Goal: Communication & Community: Answer question/provide support

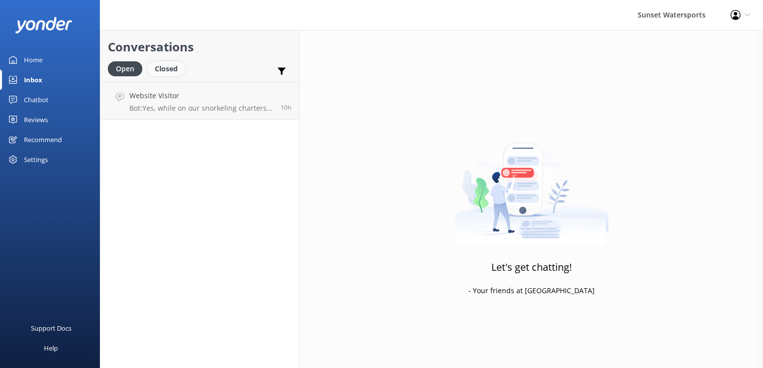
click at [168, 68] on div "Closed" at bounding box center [166, 68] width 38 height 15
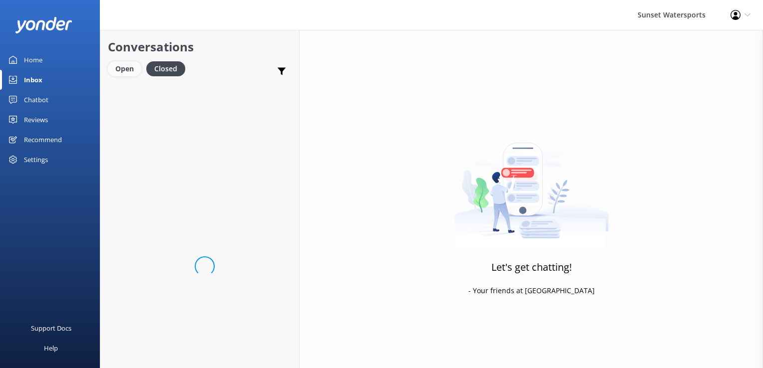
click at [137, 65] on div "Open" at bounding box center [124, 68] width 33 height 15
click at [175, 101] on h4 "Website Visitor" at bounding box center [160, 95] width 62 height 11
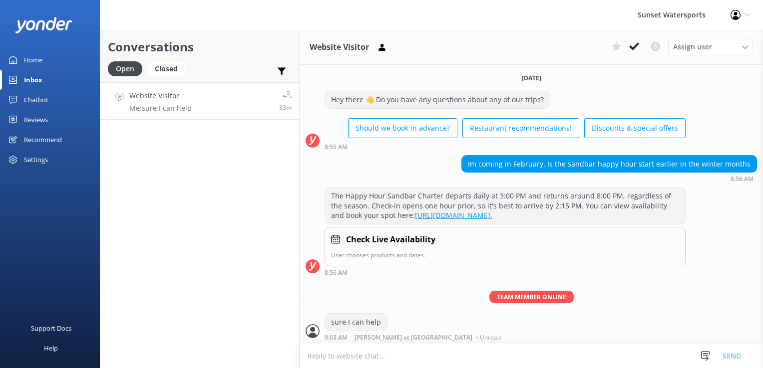
scroll to position [10, 0]
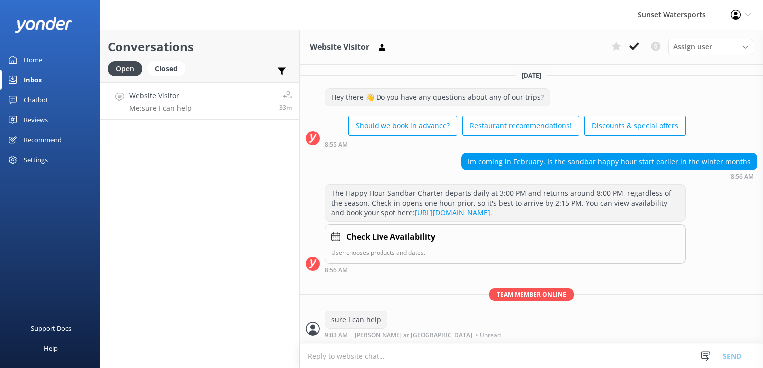
click at [334, 360] on textarea at bounding box center [530, 356] width 463 height 24
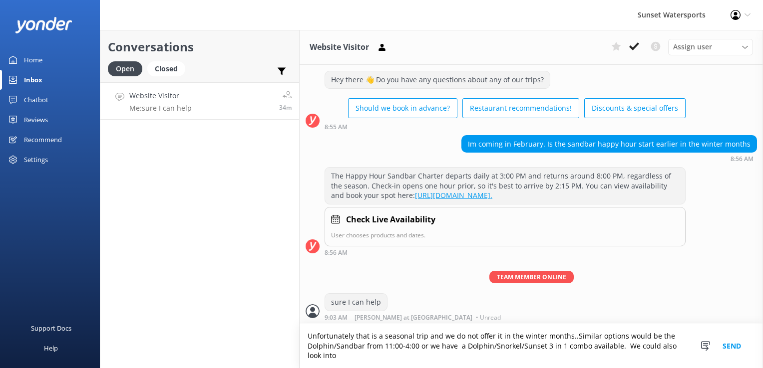
scroll to position [30, 0]
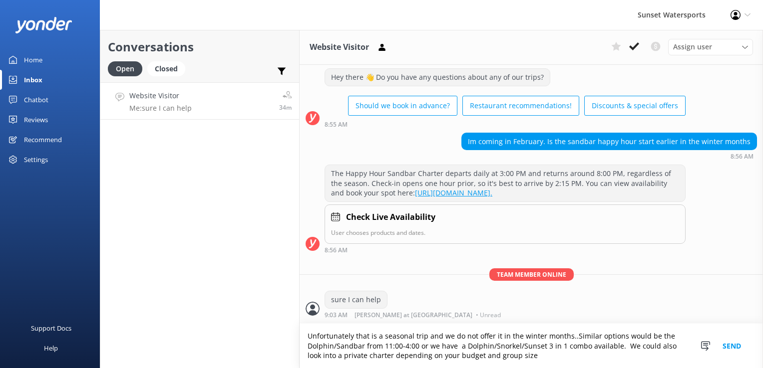
type textarea "Unfortunately that is a seasonal trip and we do not offer it in the winter mont…"
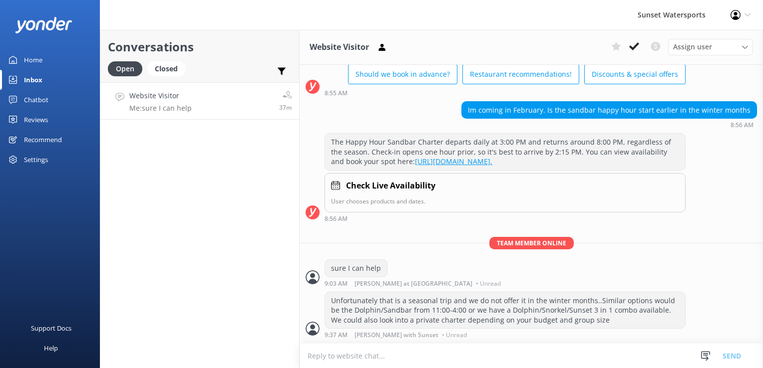
scroll to position [62, 0]
click at [635, 41] on button at bounding box center [634, 46] width 18 height 15
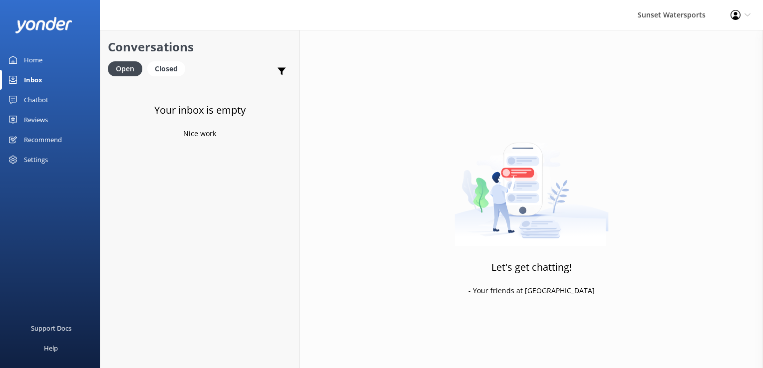
click at [210, 7] on div "Sunset Watersports Profile Settings Logout" at bounding box center [381, 15] width 763 height 30
click at [173, 122] on div "Your inbox is empty Nice work" at bounding box center [199, 266] width 199 height 368
click at [178, 67] on div "Closed" at bounding box center [166, 68] width 38 height 15
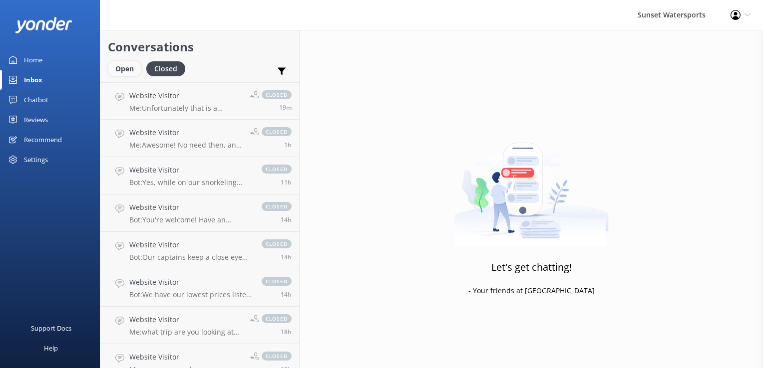
click at [137, 69] on div "Open" at bounding box center [124, 68] width 33 height 15
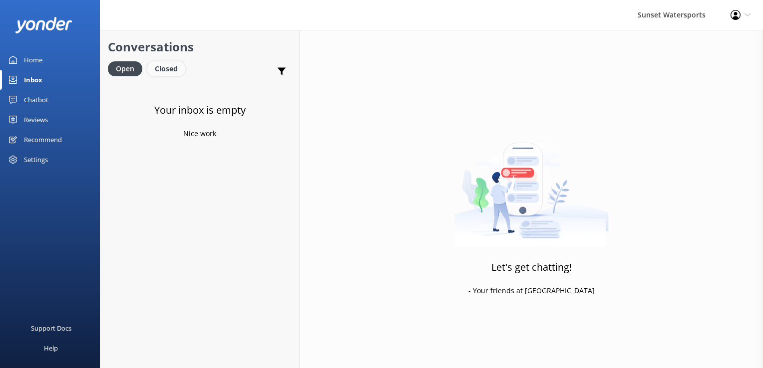
click at [175, 74] on div "Closed" at bounding box center [166, 68] width 38 height 15
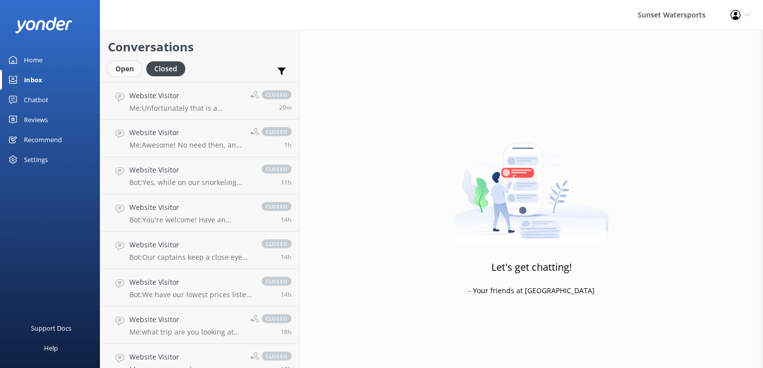
click at [126, 69] on div "Open" at bounding box center [124, 68] width 33 height 15
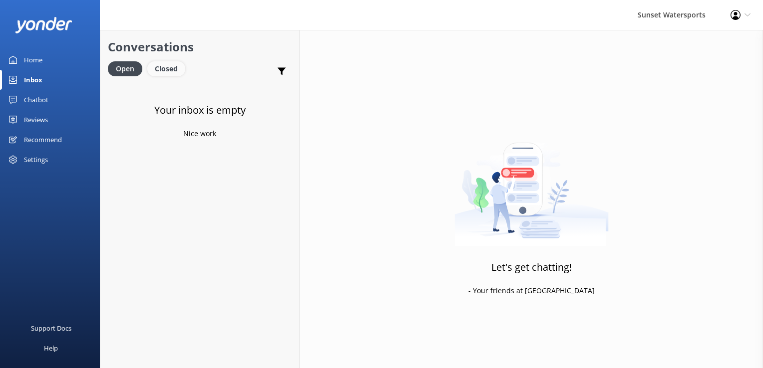
click at [170, 69] on div "Closed" at bounding box center [166, 68] width 38 height 15
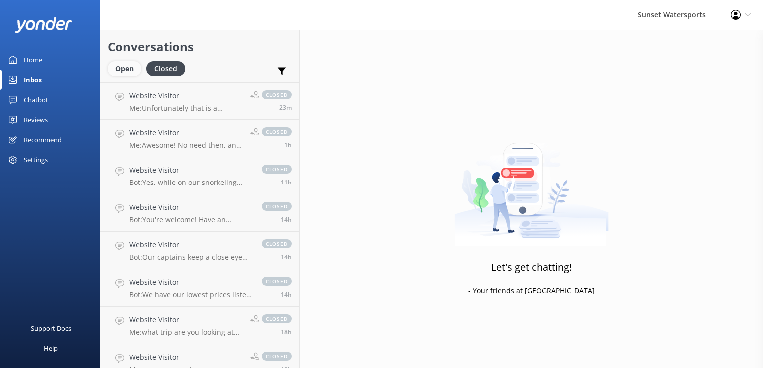
click at [126, 69] on div "Open" at bounding box center [124, 68] width 33 height 15
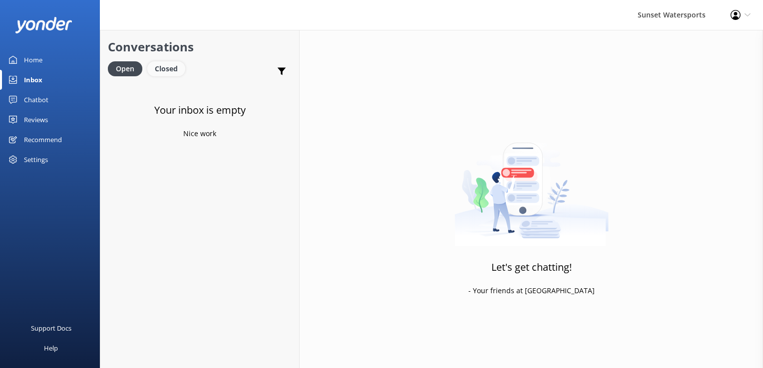
click at [156, 67] on div "Closed" at bounding box center [166, 68] width 38 height 15
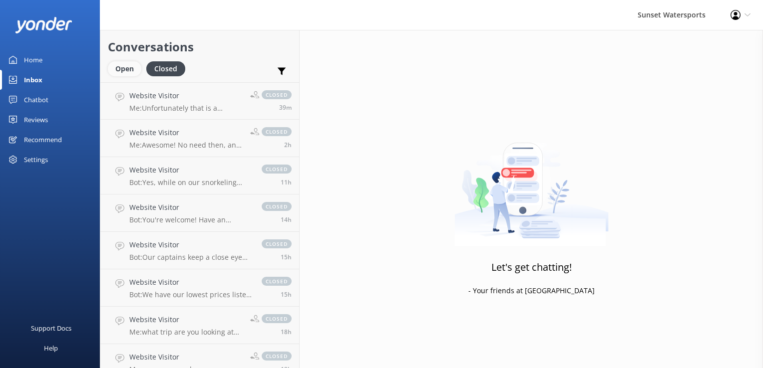
click at [134, 66] on div "Open" at bounding box center [124, 68] width 33 height 15
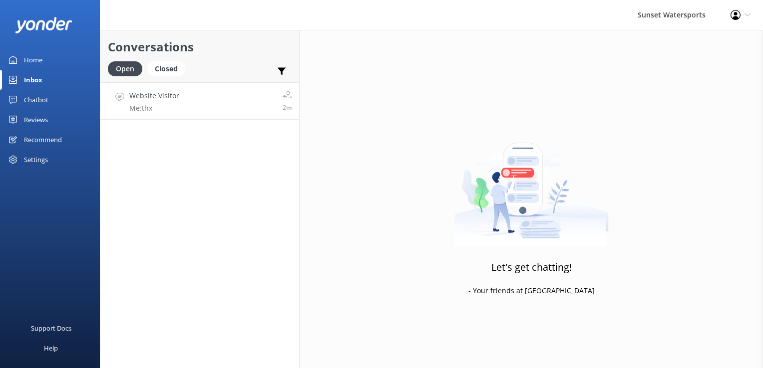
click at [226, 89] on link "Website Visitor Me: thx 2m" at bounding box center [199, 100] width 199 height 37
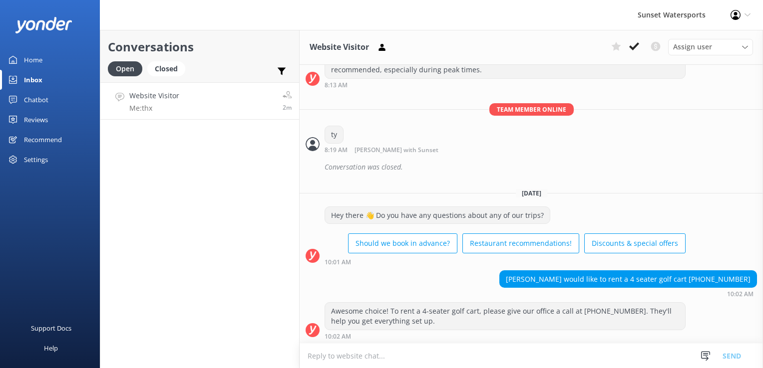
scroll to position [1463, 0]
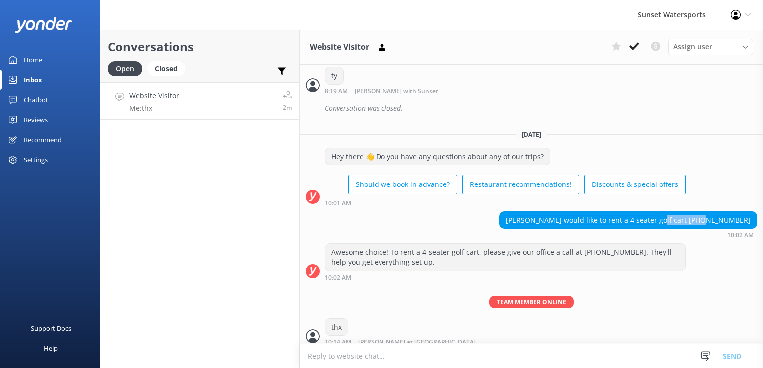
drag, startPoint x: 698, startPoint y: 214, endPoint x: 742, endPoint y: 218, distance: 43.6
click at [742, 218] on div "[PERSON_NAME] would like to rent a 4 seater golf cart [PHONE_NUMBER]" at bounding box center [628, 220] width 257 height 17
drag, startPoint x: 742, startPoint y: 218, endPoint x: 730, endPoint y: 216, distance: 11.7
copy div "[PHONE_NUMBER]"
click at [164, 71] on div "Closed" at bounding box center [166, 68] width 38 height 15
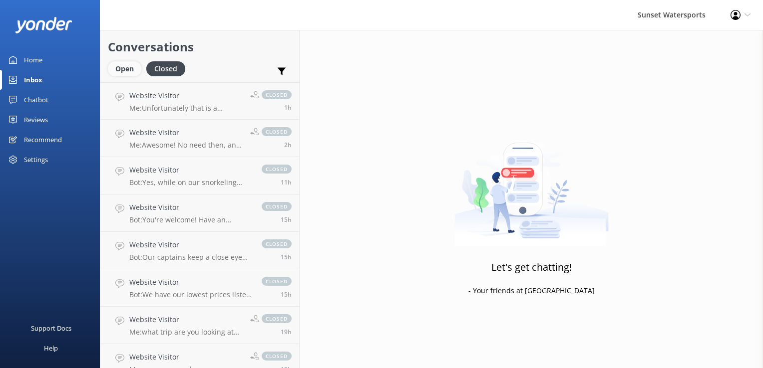
click at [127, 63] on div "Open" at bounding box center [124, 68] width 33 height 15
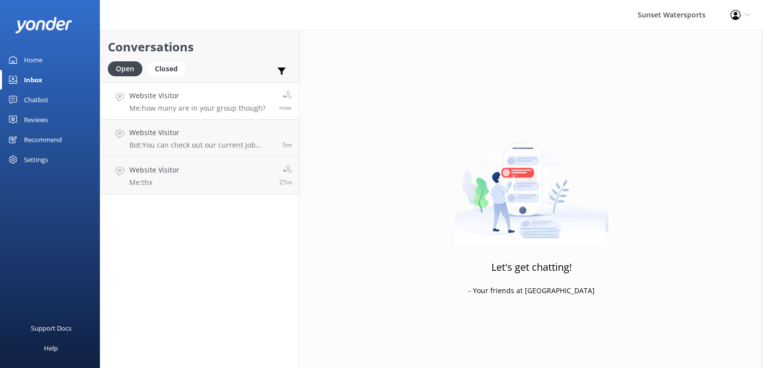
click at [174, 115] on link "Website Visitor Me: how many are in your group though? now" at bounding box center [199, 100] width 199 height 37
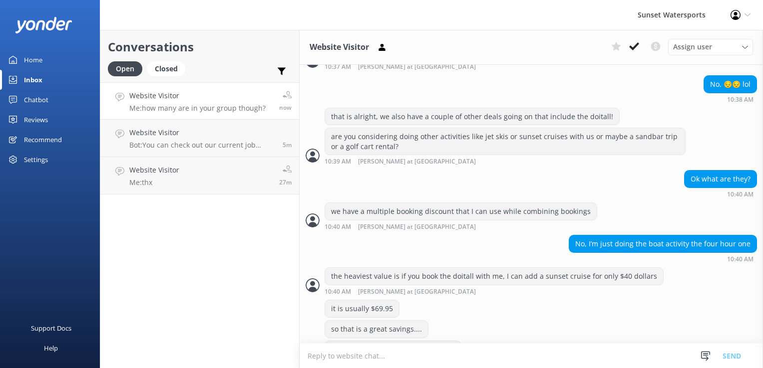
scroll to position [503, 0]
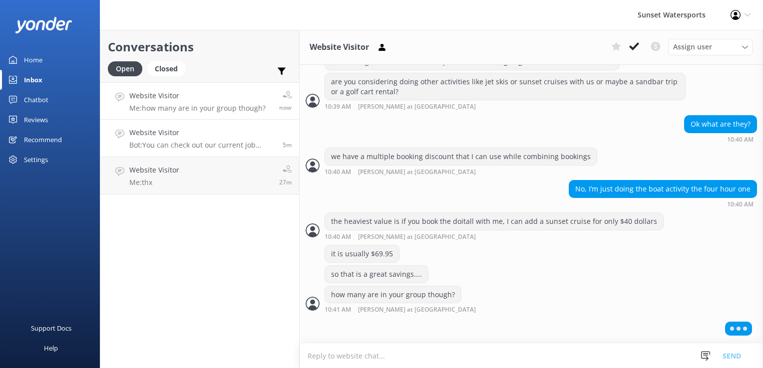
click at [197, 135] on h4 "Website Visitor" at bounding box center [202, 132] width 146 height 11
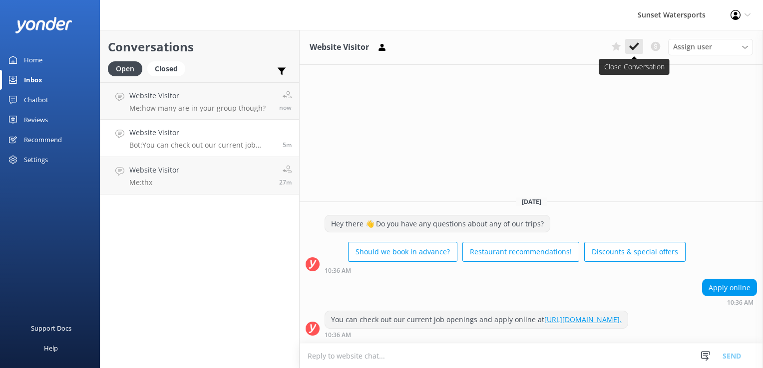
click at [634, 51] on button at bounding box center [634, 46] width 18 height 15
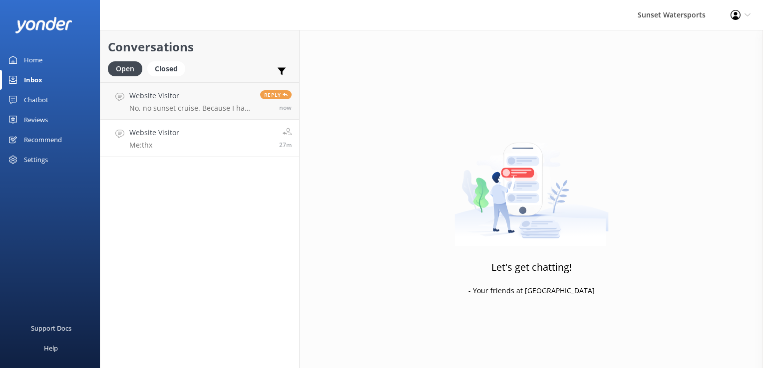
click at [248, 145] on link "Website Visitor Me: thx 27m" at bounding box center [199, 138] width 199 height 37
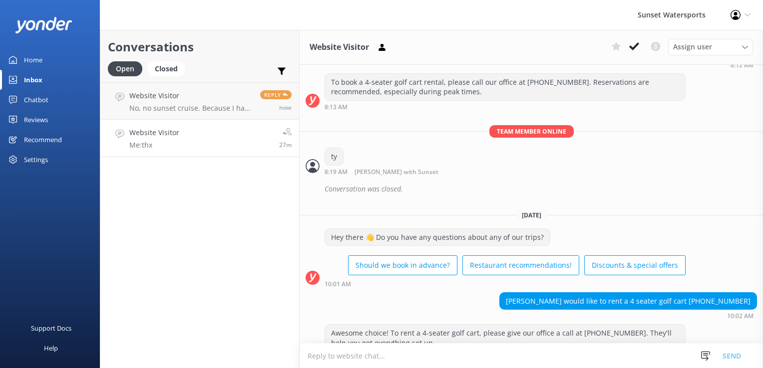
scroll to position [1463, 0]
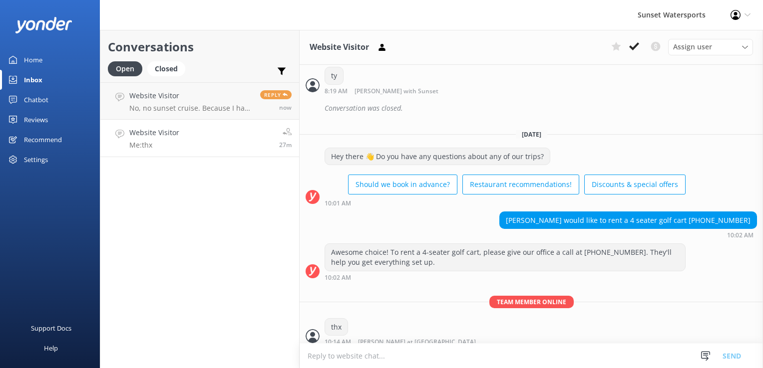
click at [700, 215] on div "[PERSON_NAME] would like to rent a 4 seater golf cart [PHONE_NUMBER]" at bounding box center [628, 220] width 257 height 17
click at [696, 215] on div "[PERSON_NAME] would like to rent a 4 seater golf cart [PHONE_NUMBER]" at bounding box center [628, 220] width 257 height 17
drag, startPoint x: 698, startPoint y: 215, endPoint x: 742, endPoint y: 220, distance: 44.6
click at [742, 220] on div "[PERSON_NAME] would like to rent a 4 seater golf cart [PHONE_NUMBER]" at bounding box center [628, 220] width 257 height 17
drag, startPoint x: 742, startPoint y: 220, endPoint x: 736, endPoint y: 213, distance: 8.8
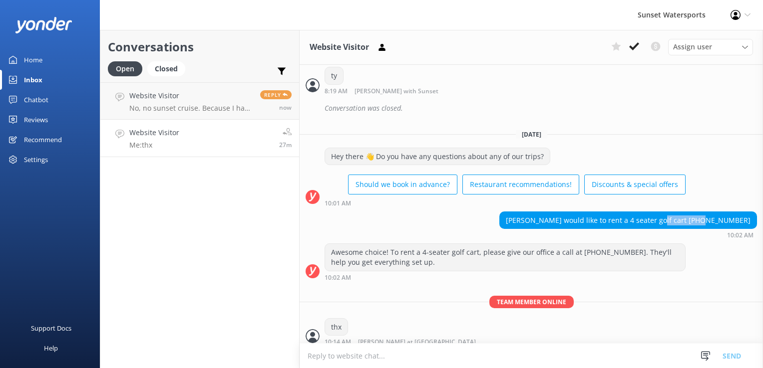
copy div "[PHONE_NUMBER]"
click at [188, 104] on p "No, no sunset cruise. Because I had something else to do in the night so I wann…" at bounding box center [190, 108] width 123 height 9
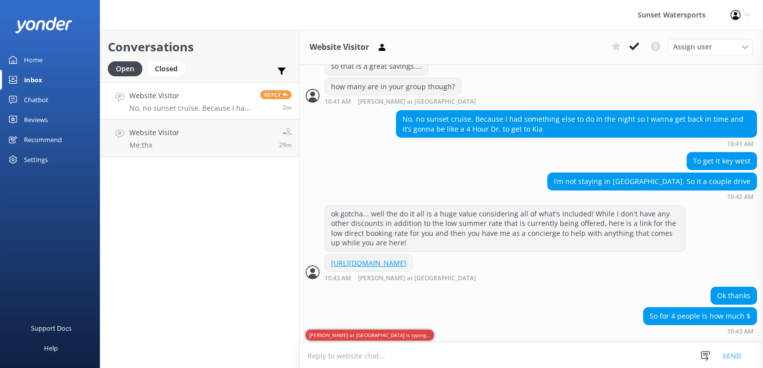
scroll to position [730, 0]
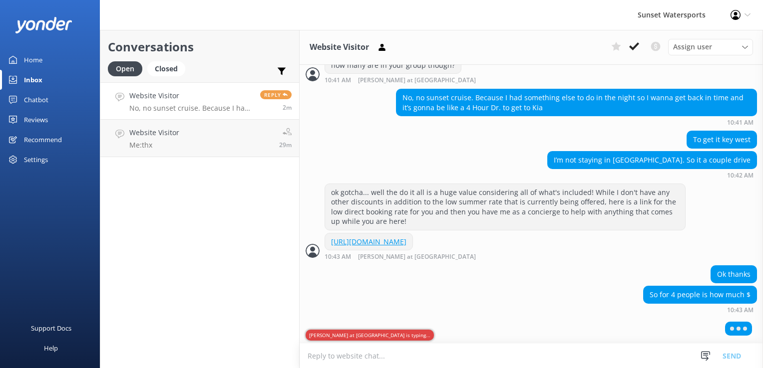
click at [254, 309] on div "Conversations Open Closed Important Converted Assigned to me Unassigned SMS Web…" at bounding box center [200, 199] width 200 height 338
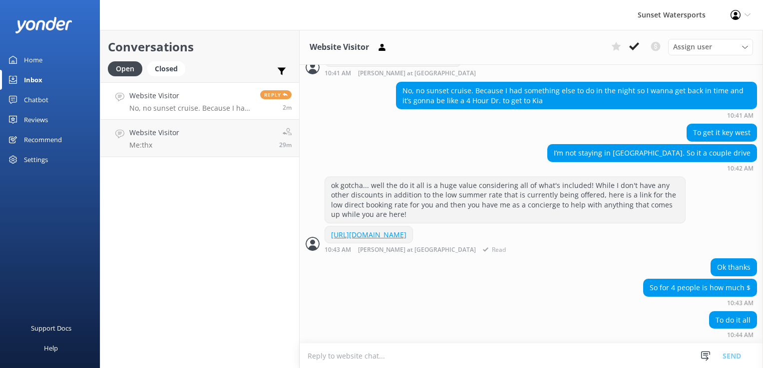
scroll to position [759, 0]
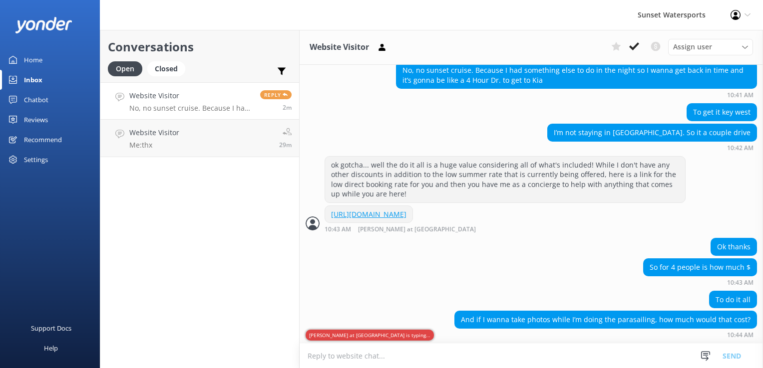
click at [235, 250] on div "Conversations Open Closed Important Converted Assigned to me Unassigned SMS Web…" at bounding box center [200, 199] width 200 height 338
click at [168, 93] on h4 "Website Visitor" at bounding box center [190, 95] width 123 height 11
click at [174, 83] on link "Website Visitor No, no sunset cruise. Because I had something else to do in the…" at bounding box center [199, 100] width 199 height 37
click at [184, 137] on link "Website Visitor Me: thx 29m" at bounding box center [199, 138] width 199 height 37
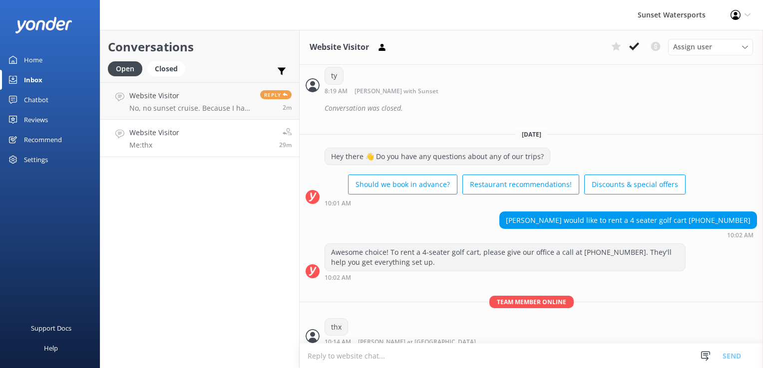
scroll to position [1463, 0]
click at [161, 68] on div "Closed" at bounding box center [166, 68] width 38 height 15
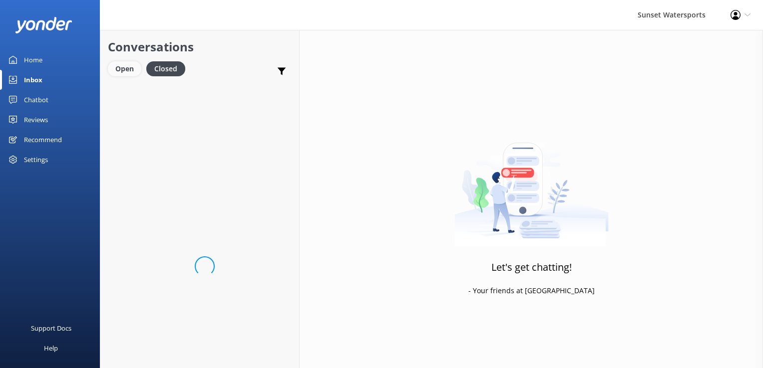
click at [116, 65] on div "Open" at bounding box center [124, 68] width 33 height 15
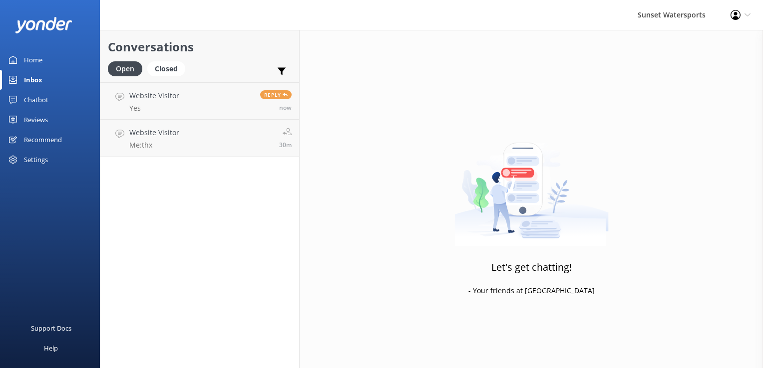
click at [238, 185] on div "Conversations Open Closed Important Converted Assigned to me Unassigned SMS Web…" at bounding box center [200, 199] width 200 height 338
click at [254, 116] on link "Website Visitor Yes Reply now" at bounding box center [199, 100] width 199 height 37
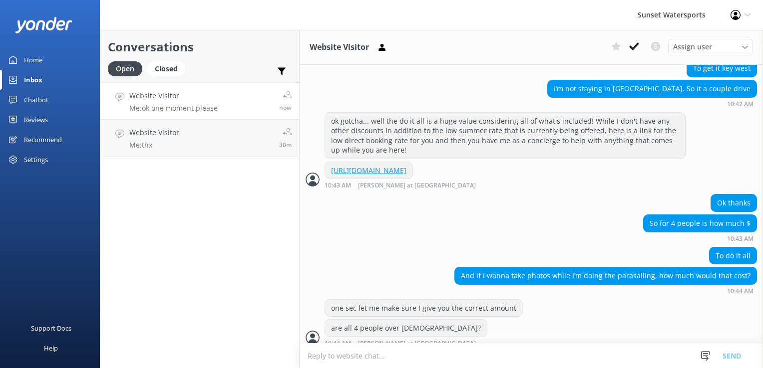
scroll to position [876, 0]
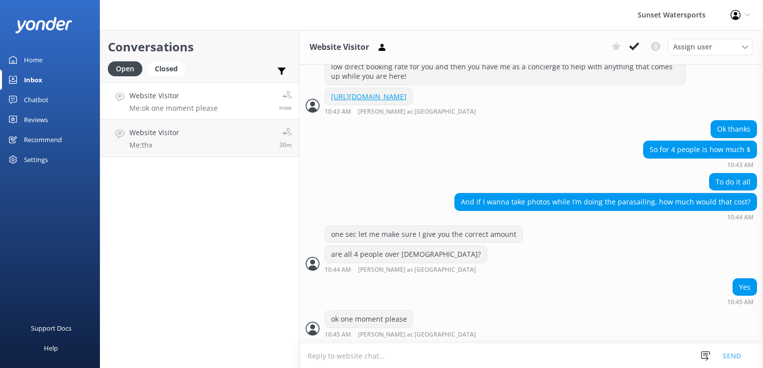
click at [248, 263] on div "Conversations Open Closed Important Converted Assigned to me Unassigned SMS Web…" at bounding box center [200, 199] width 200 height 338
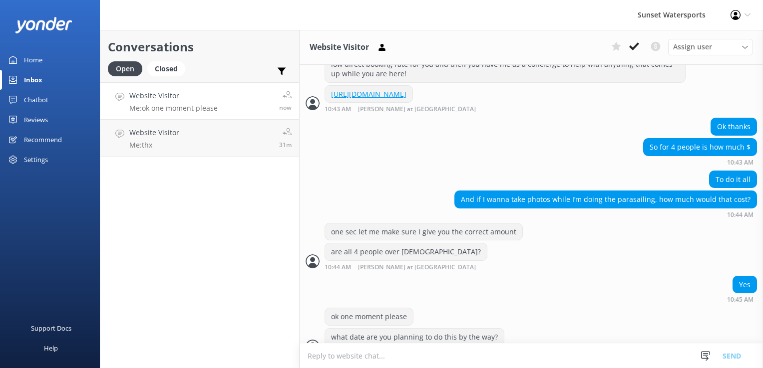
scroll to position [919, 0]
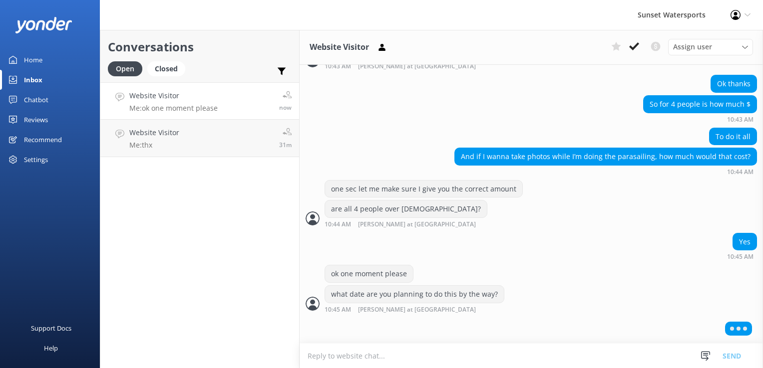
click at [227, 210] on div "Conversations Open Closed Important Converted Assigned to me Unassigned SMS Web…" at bounding box center [200, 199] width 200 height 338
click at [237, 272] on div "Conversations Open Closed Important Converted Assigned to me Unassigned SMS Web…" at bounding box center [200, 199] width 200 height 338
click at [166, 200] on div "Conversations Open Closed Important Converted Assigned to me Unassigned SMS Web…" at bounding box center [200, 199] width 200 height 338
click at [182, 140] on link "Website Visitor Me: thx 31m" at bounding box center [199, 138] width 199 height 37
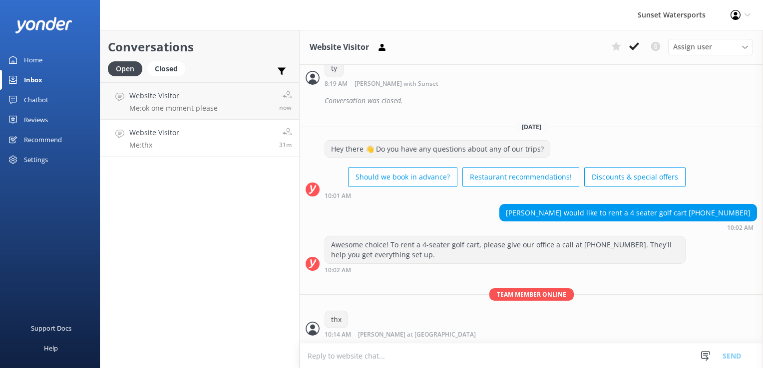
scroll to position [1463, 0]
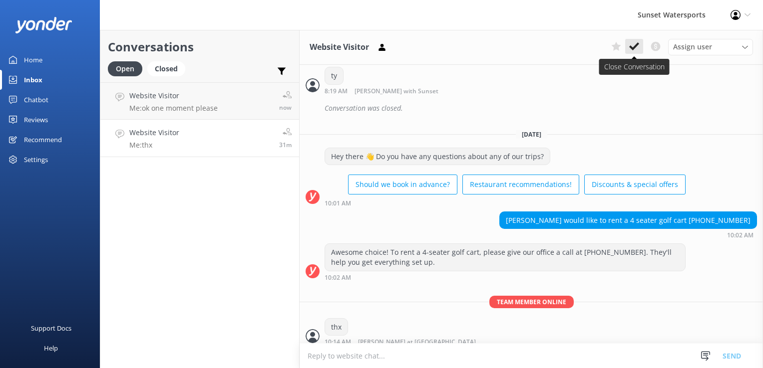
click at [636, 50] on icon at bounding box center [634, 46] width 10 height 10
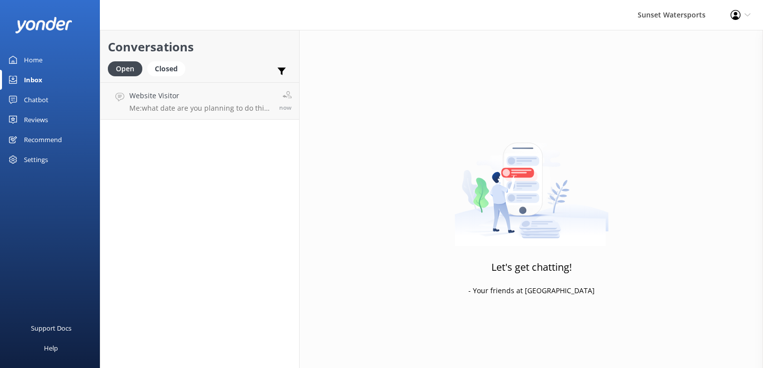
click at [206, 161] on div "Conversations Open Closed Important Converted Assigned to me Unassigned SMS Web…" at bounding box center [200, 199] width 200 height 338
click at [158, 236] on div "Conversations Open Closed Important Converted Assigned to me Unassigned SMS Web…" at bounding box center [200, 199] width 200 height 338
click at [194, 112] on p "Me: what date are you planning to do this by the way?" at bounding box center [200, 108] width 142 height 9
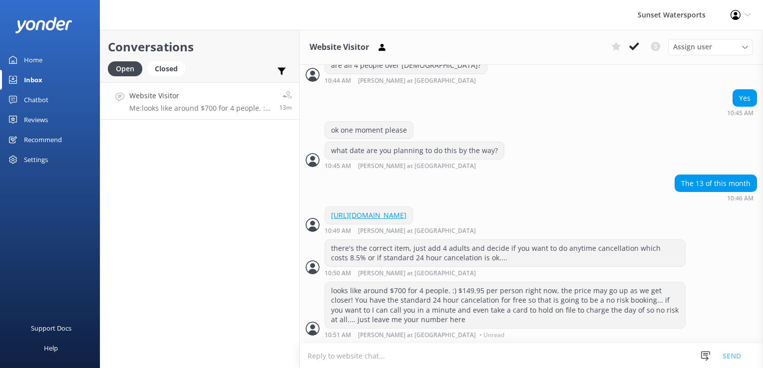
scroll to position [1084, 0]
click at [170, 232] on div "Conversations Open Closed Important Converted Assigned to me Unassigned SMS Web…" at bounding box center [200, 199] width 200 height 338
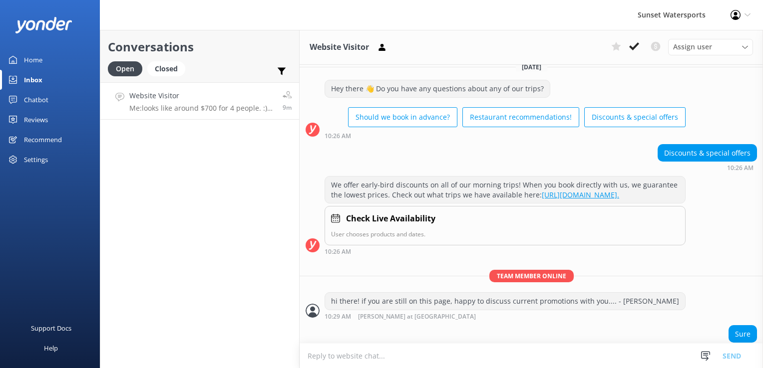
scroll to position [0, 0]
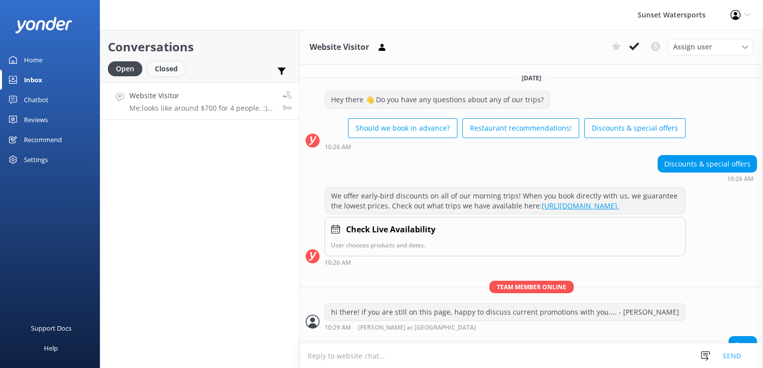
click at [179, 65] on div "Closed" at bounding box center [166, 68] width 38 height 15
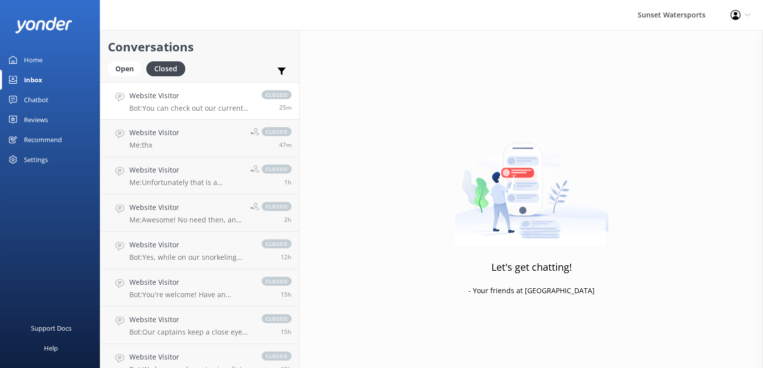
click at [170, 109] on p "Bot: You can check out our current job openings and apply online at [URL][DOMAI…" at bounding box center [190, 108] width 122 height 9
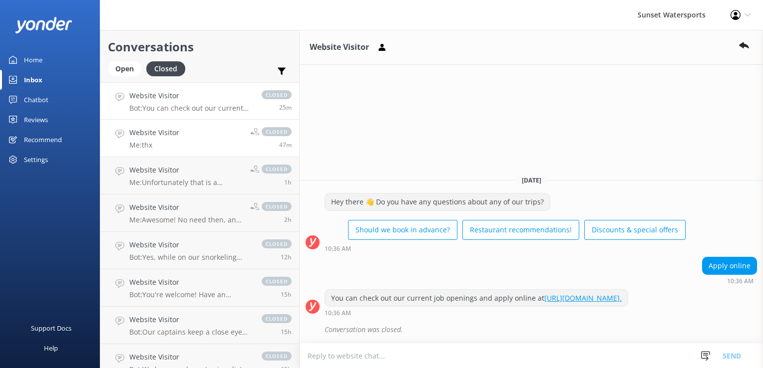
click at [201, 151] on link "Website Visitor Me: thx closed 47m" at bounding box center [199, 138] width 199 height 37
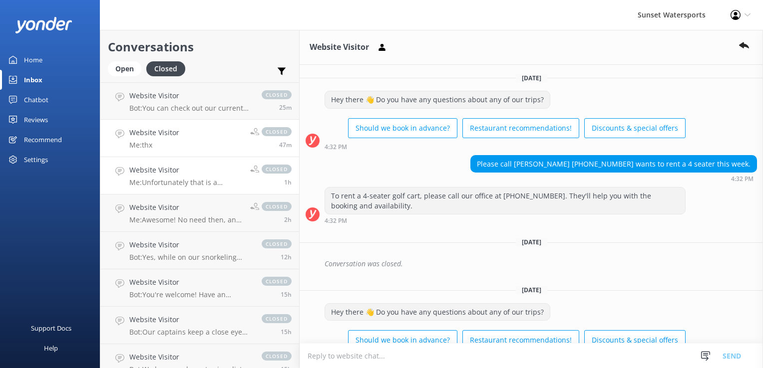
scroll to position [83, 0]
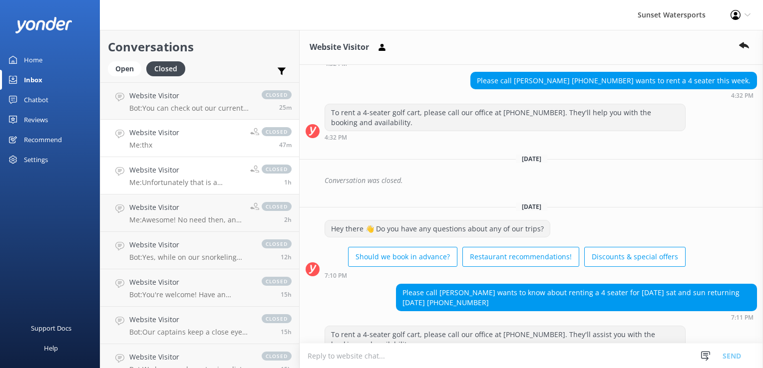
click at [217, 179] on p "Me: Unfortunately that is a seasonal trip and we do not offer it in the winter …" at bounding box center [185, 182] width 113 height 9
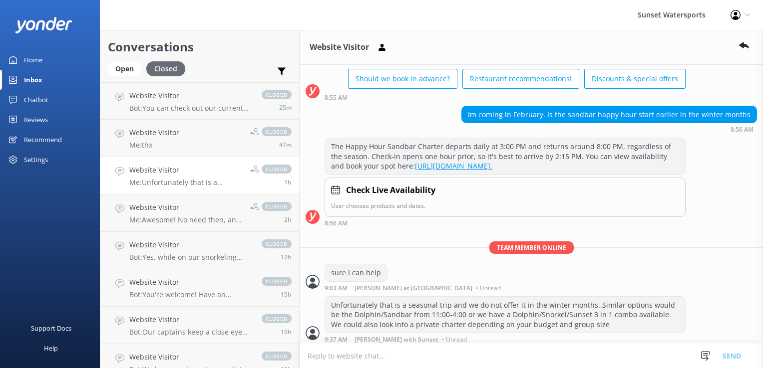
scroll to position [84, 0]
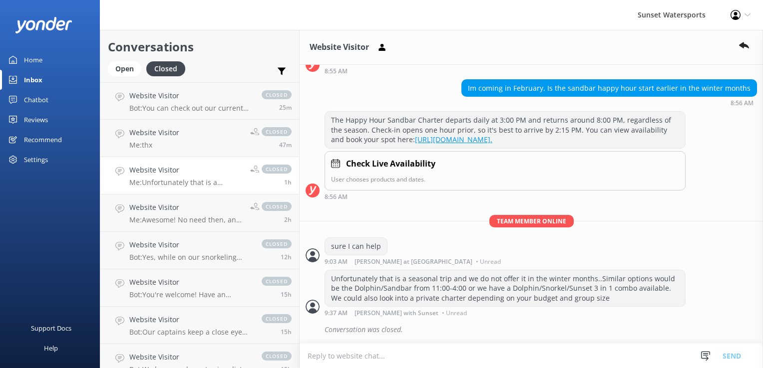
click at [144, 65] on link "Open" at bounding box center [127, 68] width 38 height 11
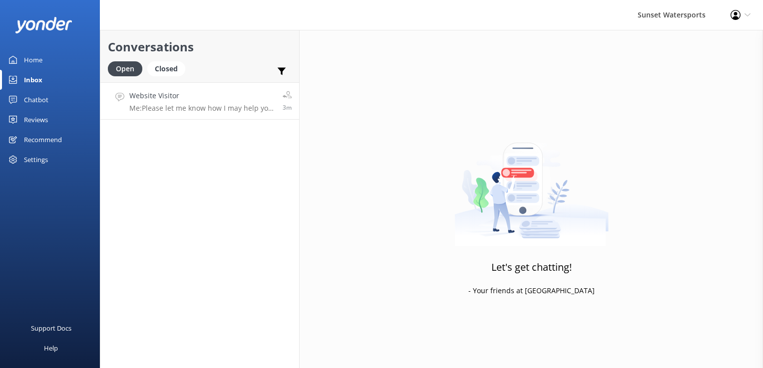
click at [236, 96] on h4 "Website Visitor" at bounding box center [202, 95] width 146 height 11
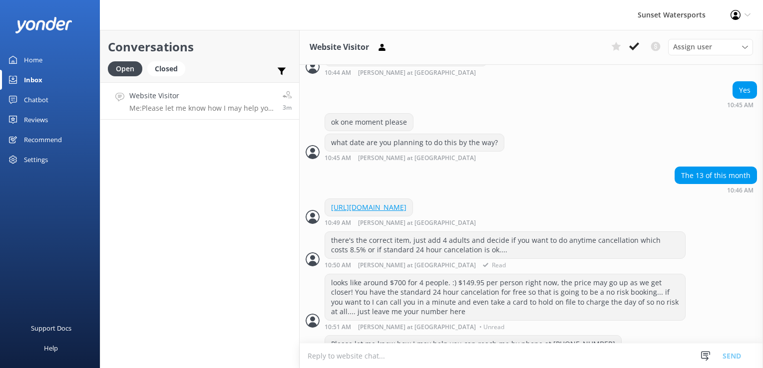
scroll to position [1116, 0]
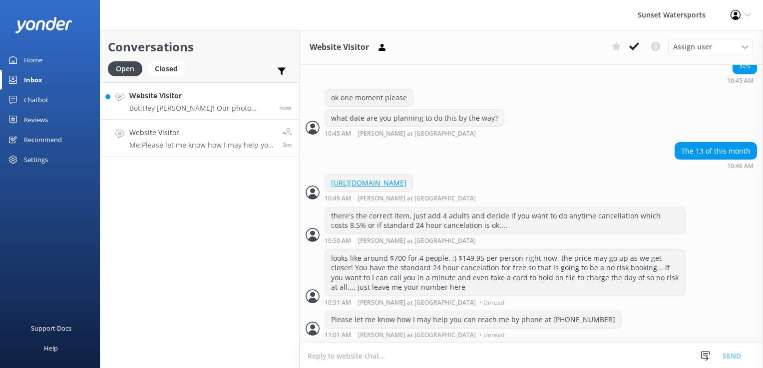
click at [180, 97] on h4 "Website Visitor" at bounding box center [200, 95] width 142 height 11
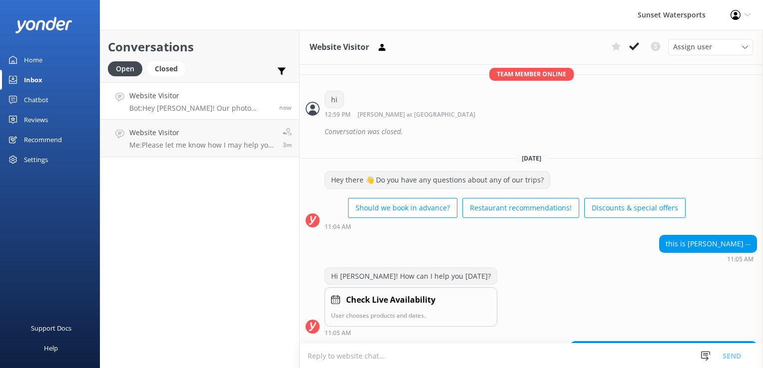
scroll to position [3705, 0]
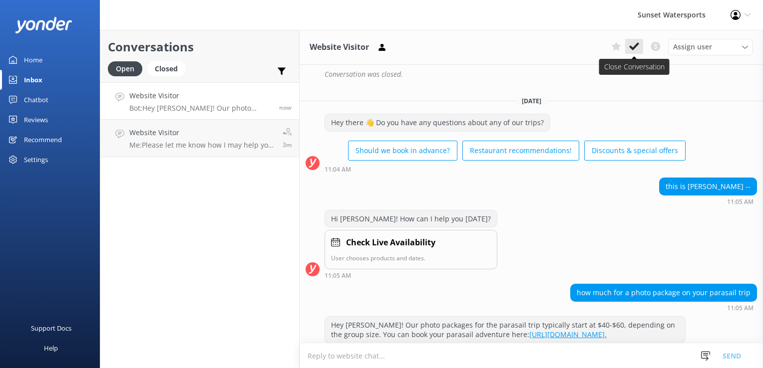
click at [634, 45] on icon at bounding box center [634, 46] width 10 height 10
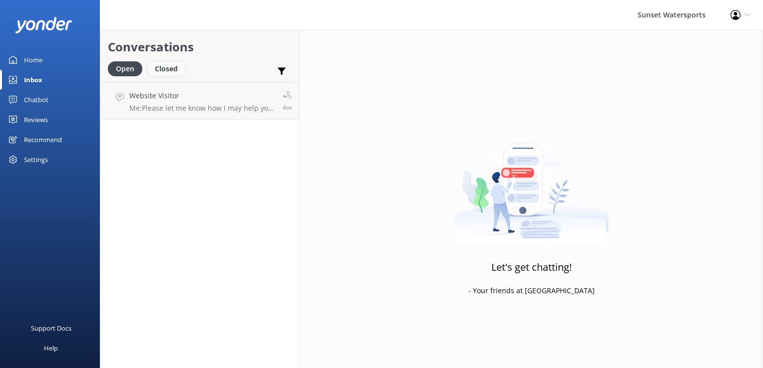
click at [181, 65] on div "Closed" at bounding box center [166, 68] width 38 height 15
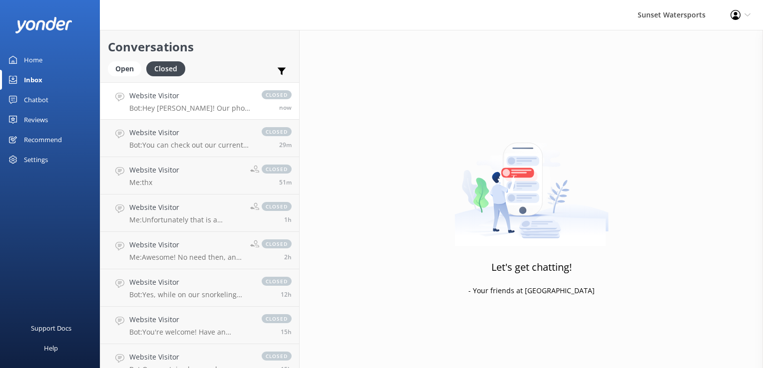
click at [190, 109] on p "Bot: Hey [PERSON_NAME]! Our photo packages for the parasail trip typically star…" at bounding box center [190, 108] width 122 height 9
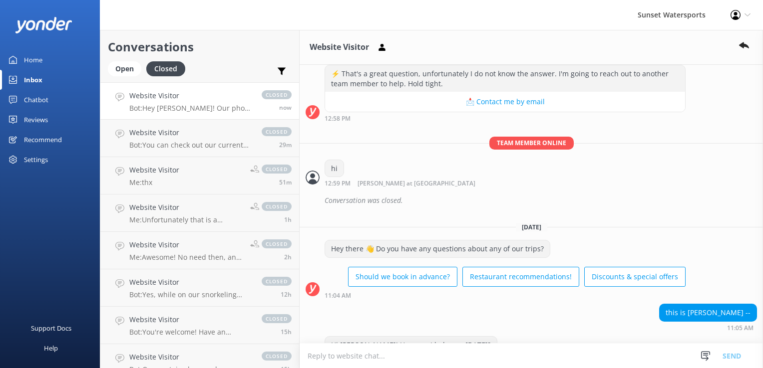
scroll to position [3727, 0]
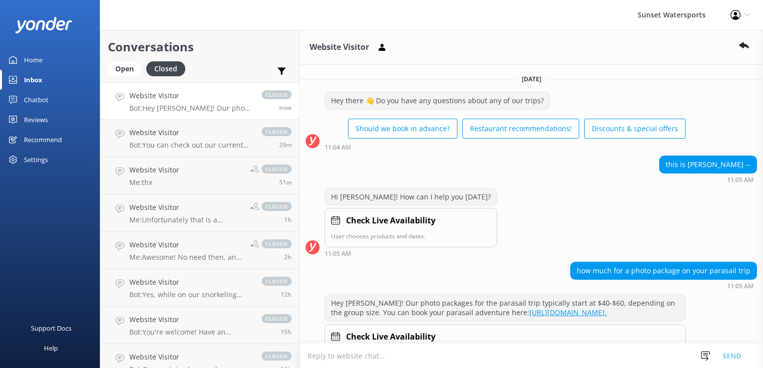
click at [699, 263] on div "how much for a photo package on your parasail trip" at bounding box center [663, 271] width 186 height 17
copy div "how much for a photo package on your parasail trip"
click at [40, 96] on div "Chatbot" at bounding box center [36, 100] width 24 height 20
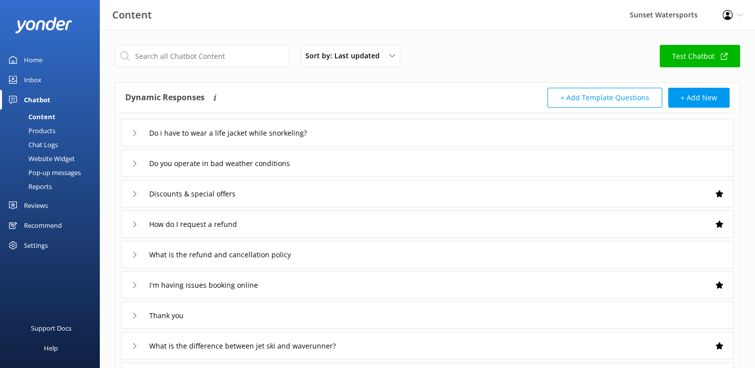
click at [699, 44] on div "Sort by: Last updated Title (A-Z) Last updated Test Chatbot Dynamic Responses T…" at bounding box center [427, 292] width 655 height 525
click at [694, 59] on link "Test Chatbot" at bounding box center [700, 56] width 80 height 22
click at [39, 55] on div "Home" at bounding box center [33, 60] width 18 height 20
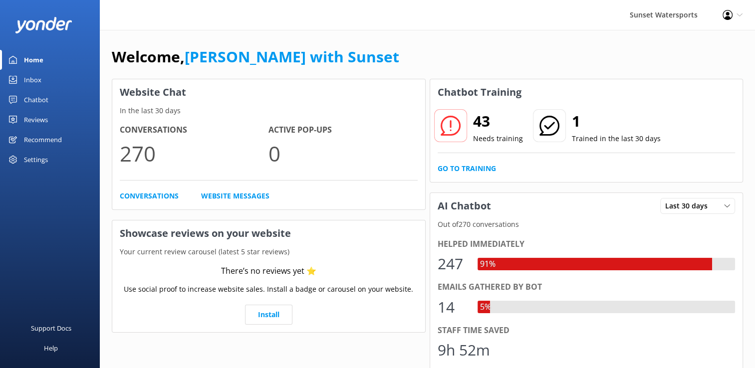
click at [42, 72] on link "Inbox" at bounding box center [50, 80] width 100 height 20
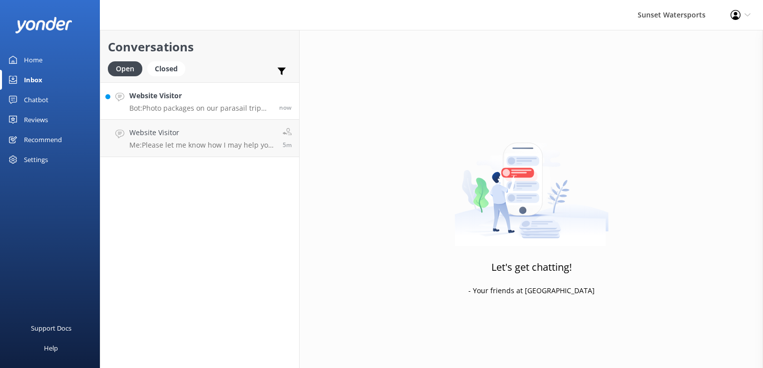
click at [187, 108] on p "Bot: Photo packages on our parasail trip typically start at $40-$60, depending …" at bounding box center [200, 108] width 142 height 9
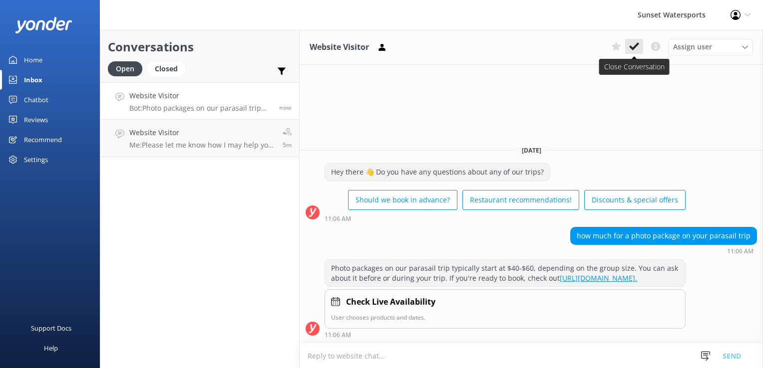
click at [636, 47] on icon at bounding box center [634, 46] width 10 height 10
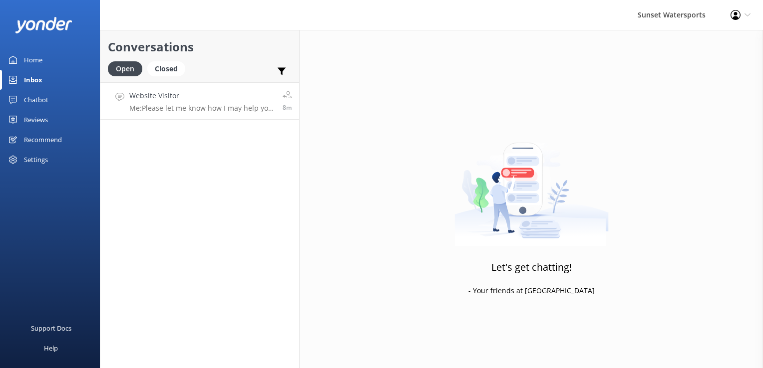
click at [181, 92] on h4 "Website Visitor" at bounding box center [202, 95] width 146 height 11
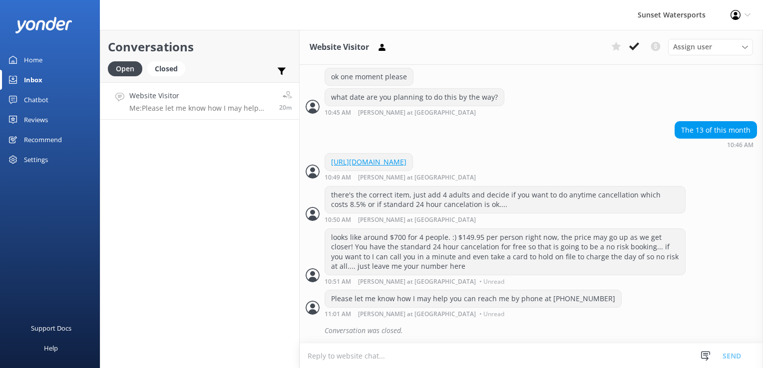
scroll to position [1137, 0]
click at [212, 96] on h4 "Website Visitor" at bounding box center [177, 95] width 96 height 11
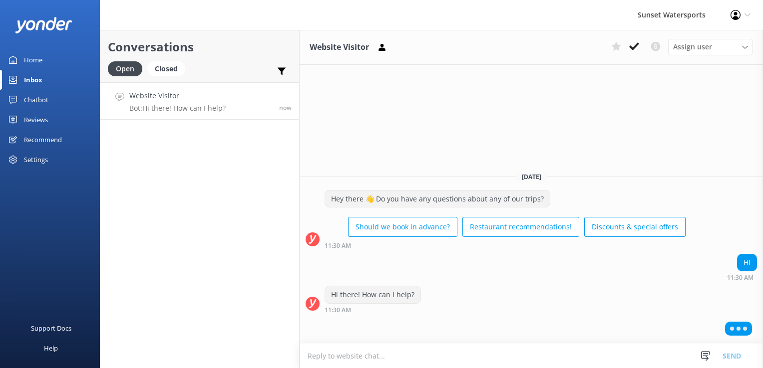
click at [337, 359] on textarea at bounding box center [530, 356] width 463 height 24
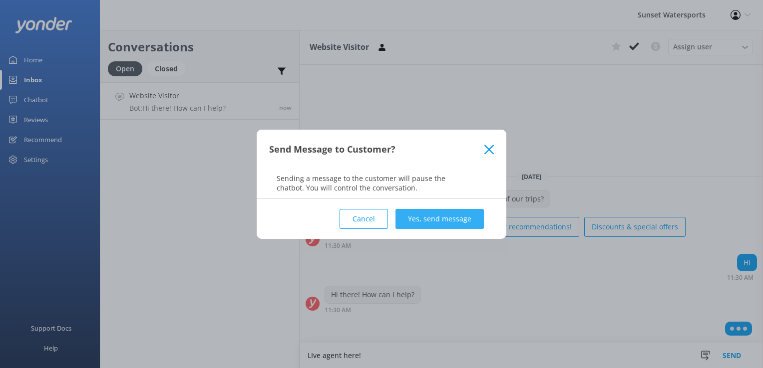
type textarea "LIve agent here!"
click at [455, 217] on button "Yes, send message" at bounding box center [439, 219] width 88 height 20
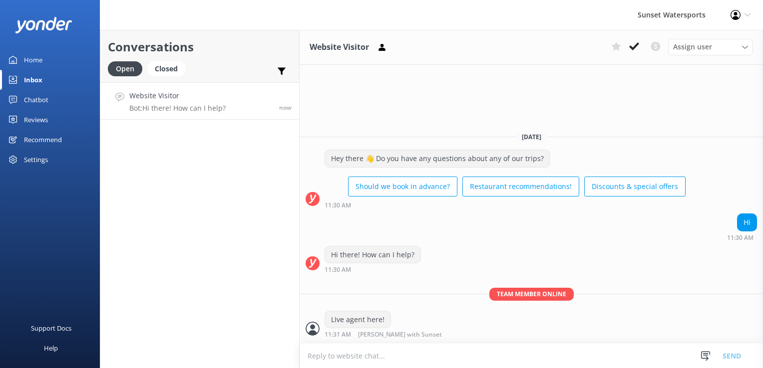
drag, startPoint x: 236, startPoint y: 223, endPoint x: 308, endPoint y: 81, distance: 159.8
click at [236, 223] on div "Conversations Open Closed Important Converted Assigned to me Unassigned SMS Web…" at bounding box center [200, 199] width 200 height 338
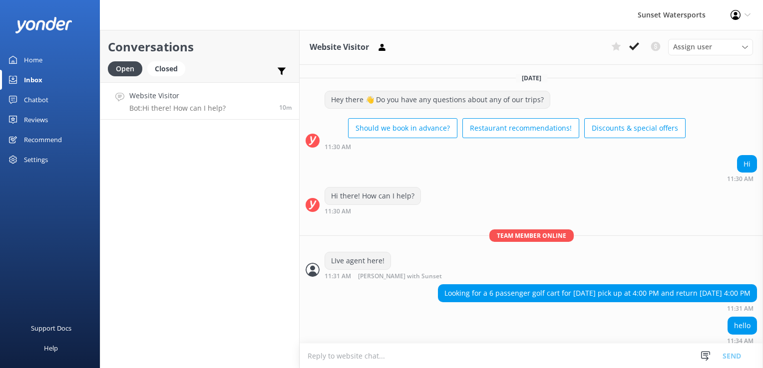
scroll to position [4, 0]
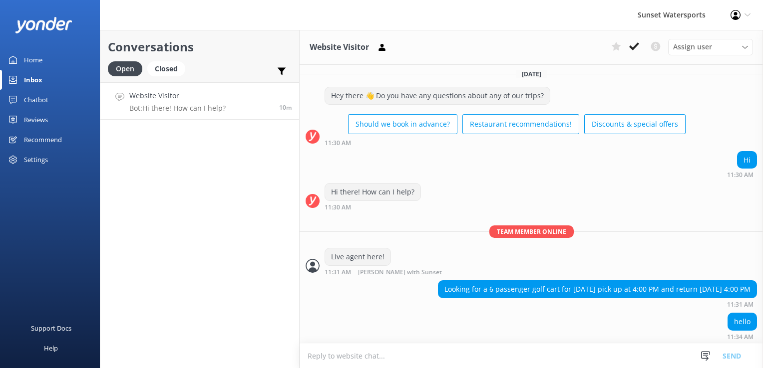
click at [403, 360] on textarea at bounding box center [530, 356] width 463 height 24
type textarea "no problem, where are you staying?"
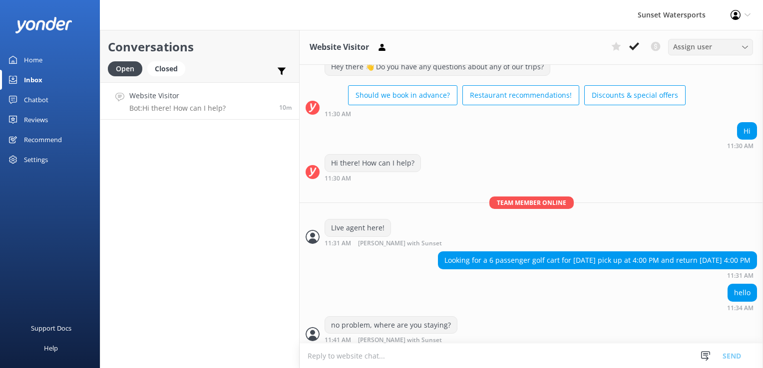
scroll to position [36, 0]
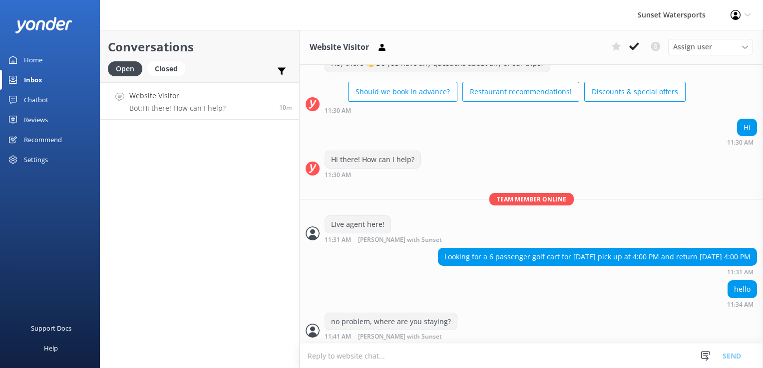
click at [395, 355] on textarea at bounding box center [530, 356] width 463 height 24
type textarea "W"
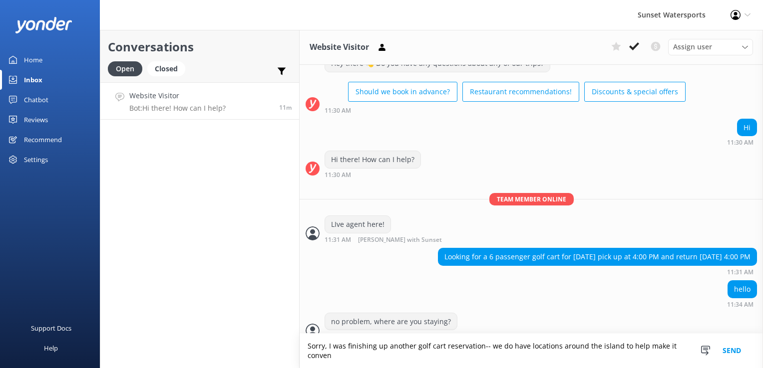
scroll to position [46, 0]
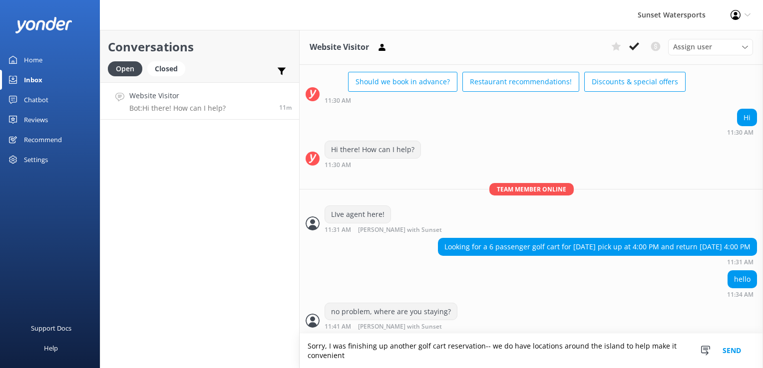
type textarea "Sorry, I was finishing up another golf cart reservation-- we do have locations …"
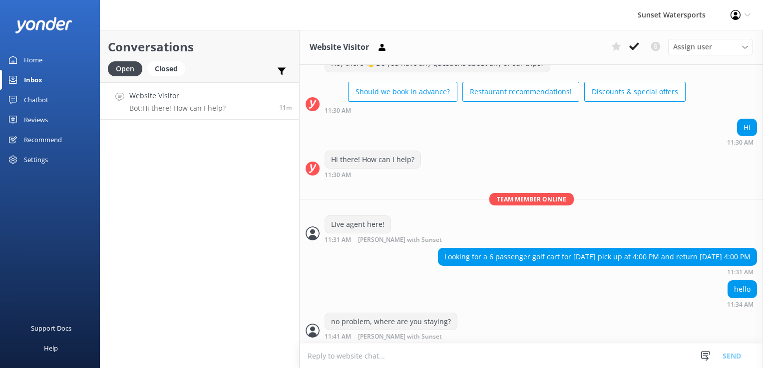
scroll to position [78, 0]
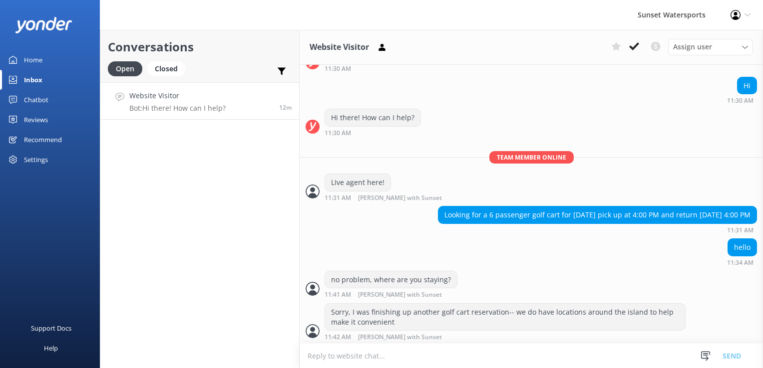
click at [346, 367] on textarea at bounding box center [530, 356] width 463 height 24
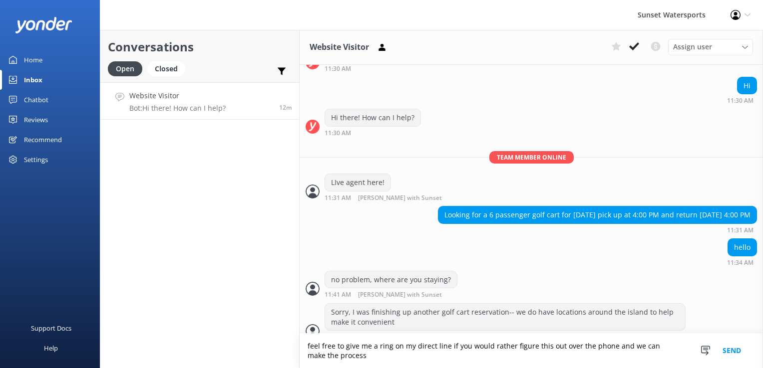
scroll to position [88, 0]
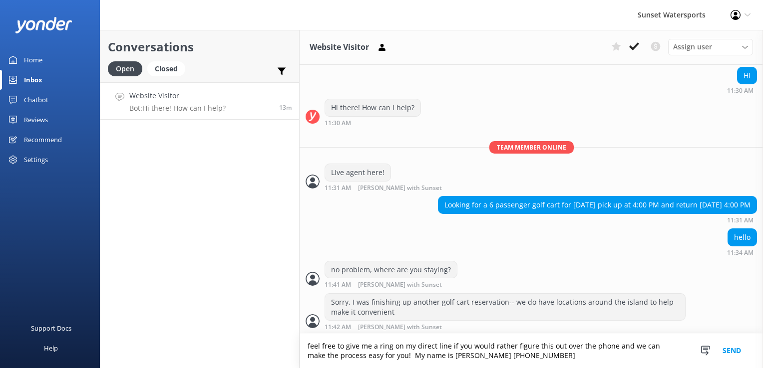
type textarea "feel free to give me a ring on my direct line if you would rather figure this o…"
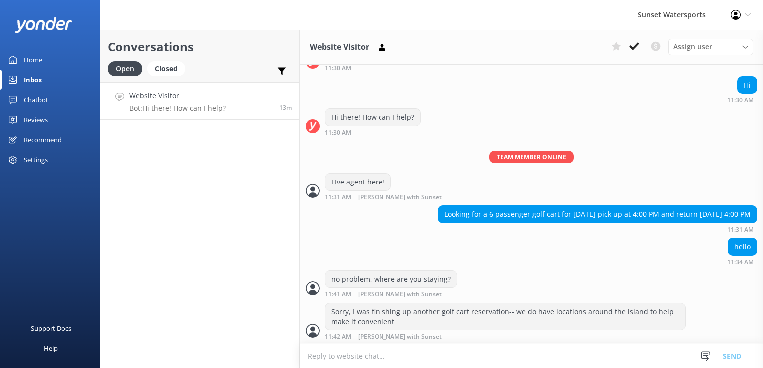
scroll to position [121, 0]
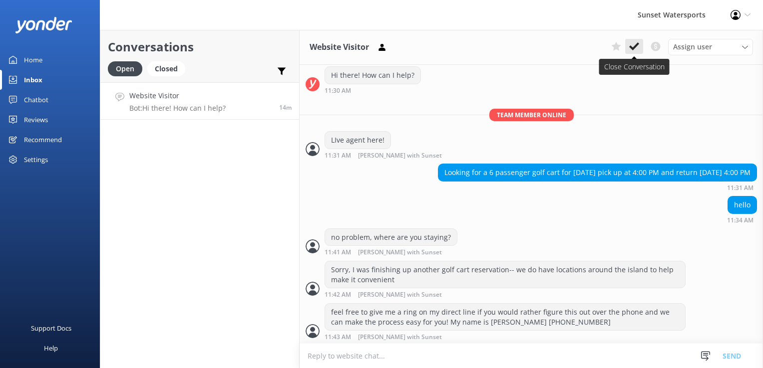
click at [640, 45] on button at bounding box center [634, 46] width 18 height 15
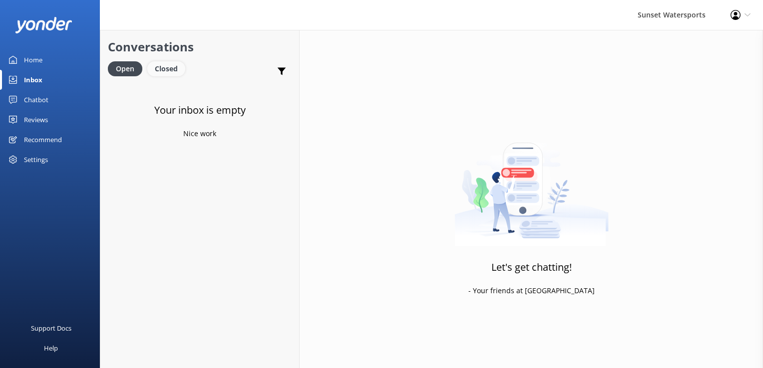
click at [167, 70] on div "Closed" at bounding box center [166, 68] width 38 height 15
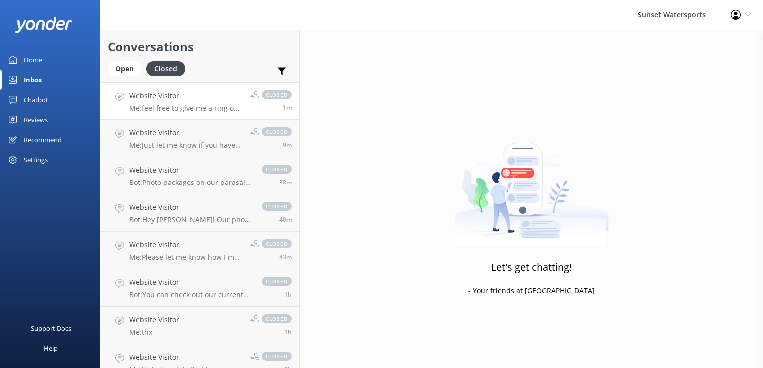
click at [187, 97] on h4 "Website Visitor" at bounding box center [185, 95] width 113 height 11
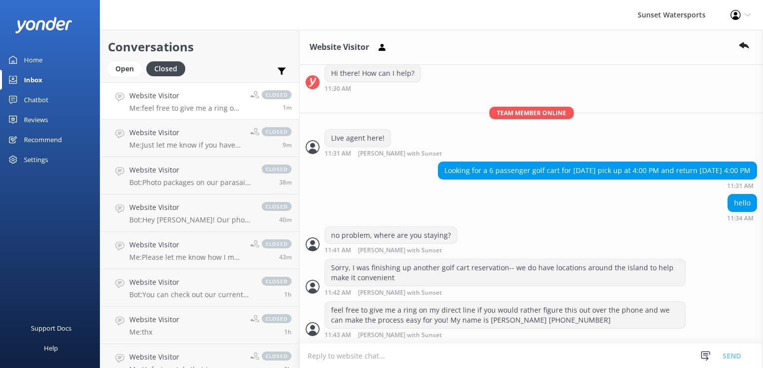
scroll to position [143, 0]
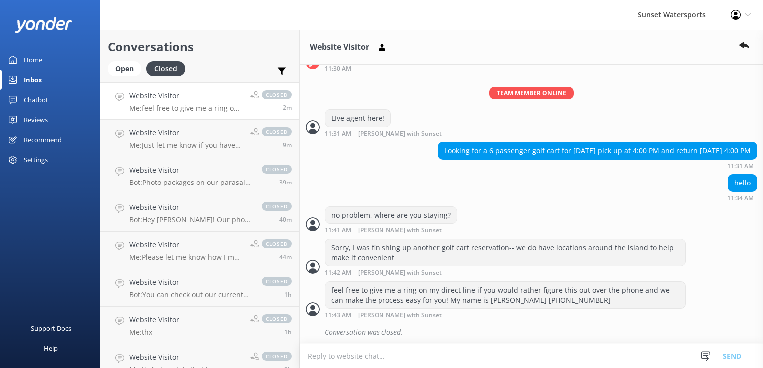
drag, startPoint x: 537, startPoint y: 149, endPoint x: 750, endPoint y: 151, distance: 212.6
click at [750, 151] on div "Looking for a 6 passenger golf cart for [DATE] pick up at 4:00 PM and return [D…" at bounding box center [530, 155] width 463 height 27
drag, startPoint x: 750, startPoint y: 151, endPoint x: 711, endPoint y: 151, distance: 38.9
copy div "[DATE] pick up at 4:00 PM and return [DATE] 4:00 PM"
click at [128, 73] on div "Open" at bounding box center [124, 68] width 33 height 15
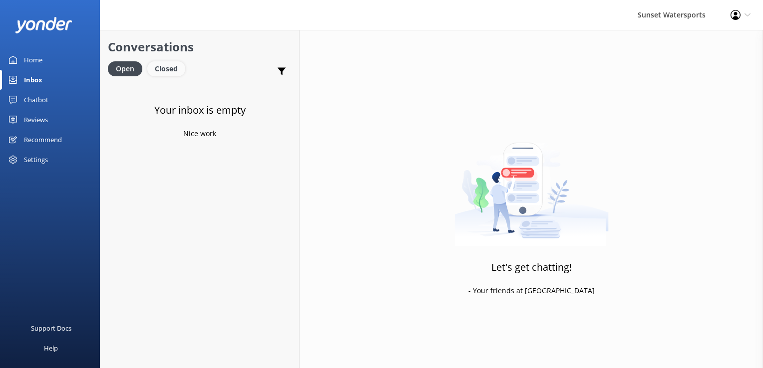
click at [172, 67] on div "Closed" at bounding box center [166, 68] width 38 height 15
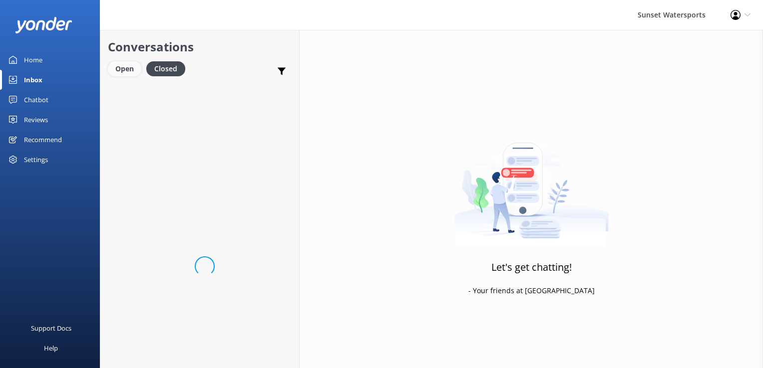
click at [110, 63] on div "Open" at bounding box center [124, 68] width 33 height 15
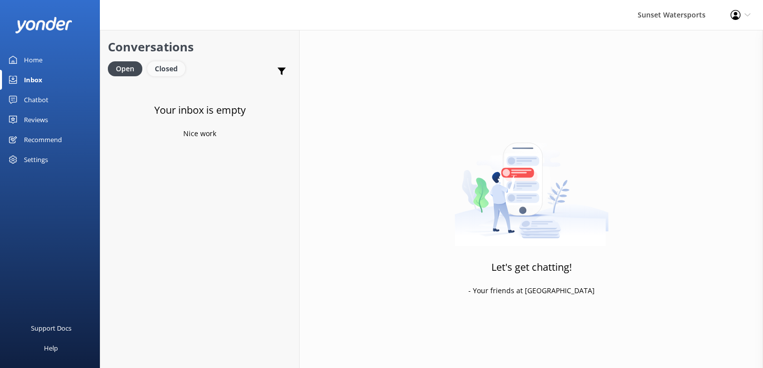
click at [171, 74] on div "Closed" at bounding box center [166, 68] width 38 height 15
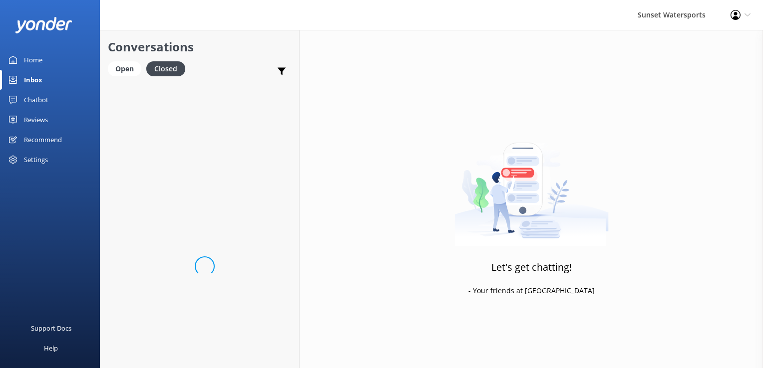
click at [102, 80] on div "Conversations Open Closed Important Converted Assigned to me Unassigned SMS" at bounding box center [199, 56] width 199 height 52
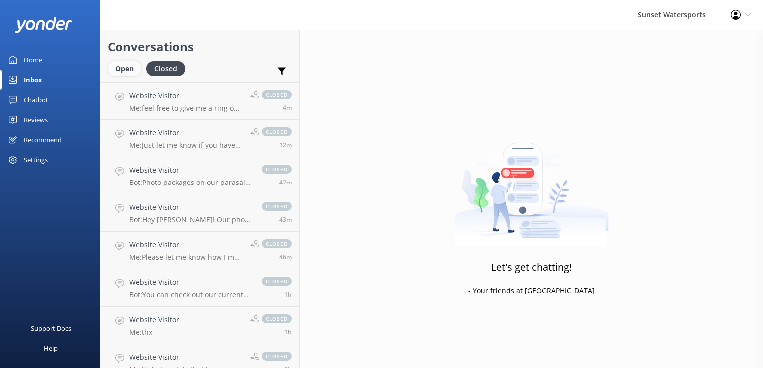
click at [111, 72] on div "Open" at bounding box center [124, 68] width 33 height 15
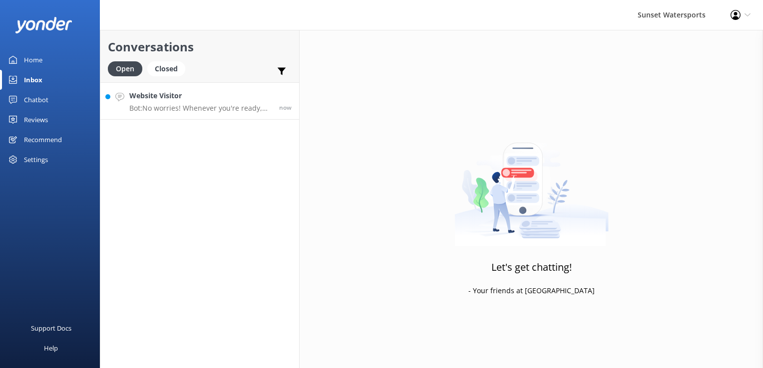
click at [168, 99] on h4 "Website Visitor" at bounding box center [200, 95] width 142 height 11
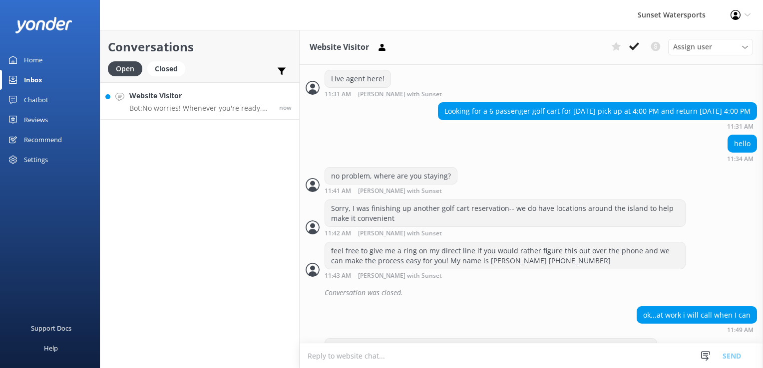
scroll to position [227, 0]
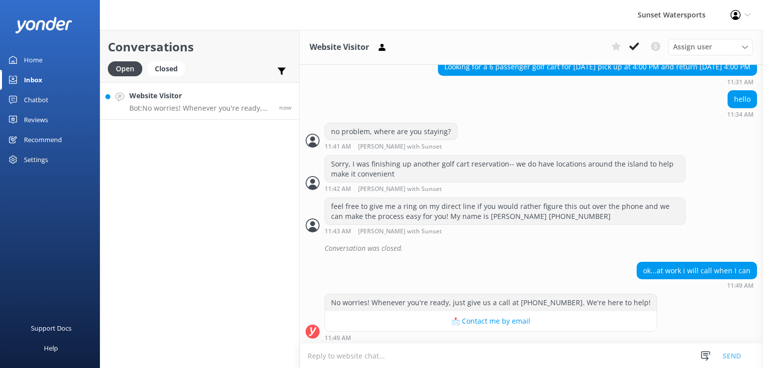
click at [345, 367] on textarea at bounding box center [530, 356] width 463 height 24
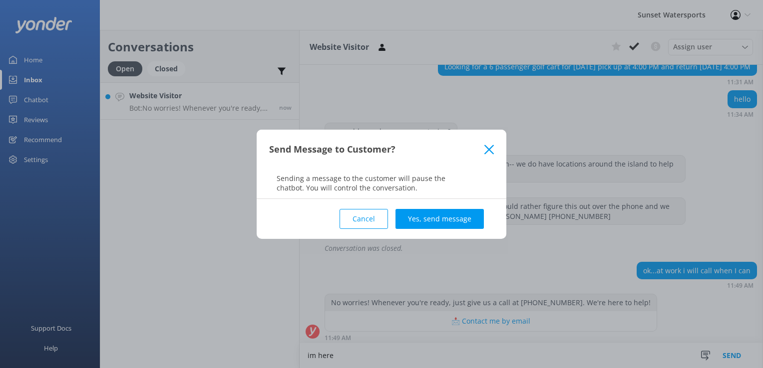
click at [485, 151] on div "Send Message to Customer?" at bounding box center [382, 150] width 250 height 40
click at [489, 157] on div "Send Message to Customer?" at bounding box center [382, 150] width 250 height 40
click at [489, 142] on div "Send Message to Customer?" at bounding box center [382, 150] width 250 height 40
click at [487, 147] on icon at bounding box center [488, 150] width 9 height 10
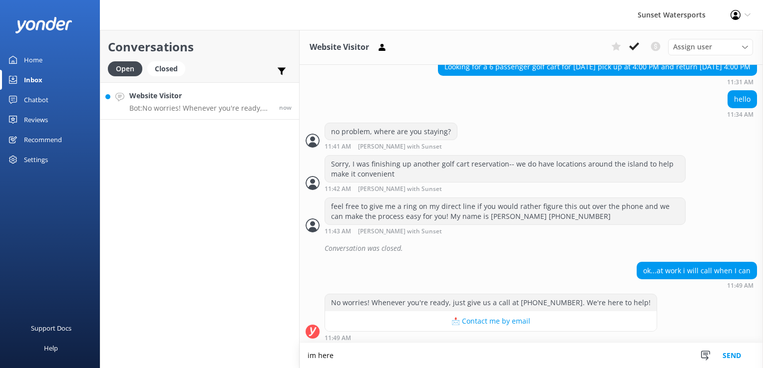
click at [338, 363] on textarea "im here" at bounding box center [530, 355] width 463 height 25
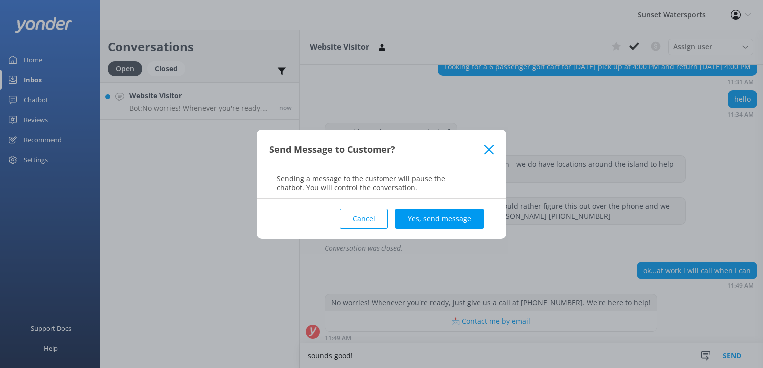
type textarea "sounds good!"
click at [455, 230] on div "Cancel Yes, send message" at bounding box center [381, 219] width 225 height 40
click at [456, 223] on button "Yes, send message" at bounding box center [439, 219] width 88 height 20
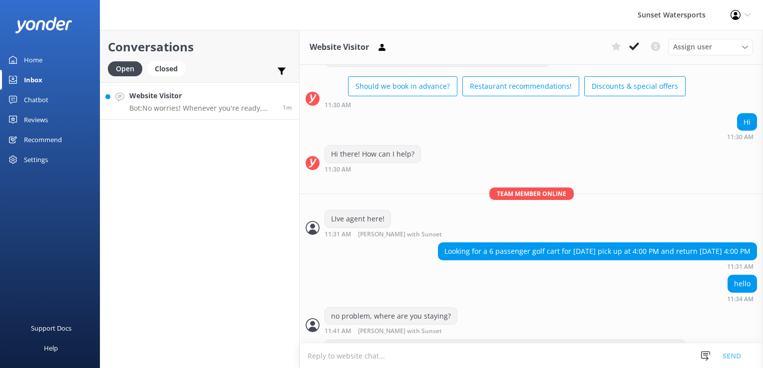
scroll to position [291, 0]
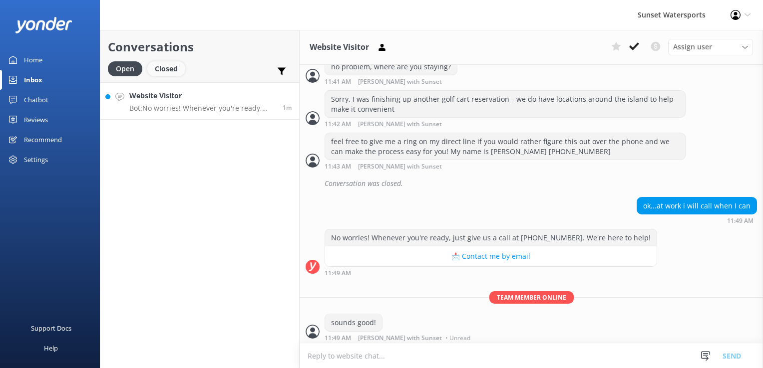
click at [173, 68] on div "Closed" at bounding box center [166, 68] width 38 height 15
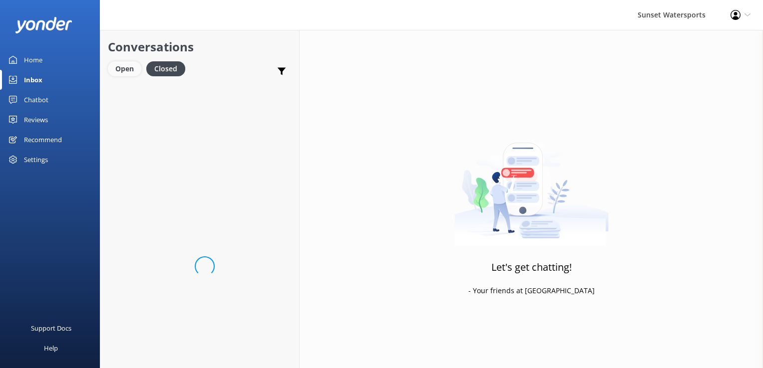
click at [110, 66] on div "Open" at bounding box center [124, 68] width 33 height 15
click at [210, 109] on link "Website Visitor Me: sounds good! 1m" at bounding box center [199, 100] width 199 height 37
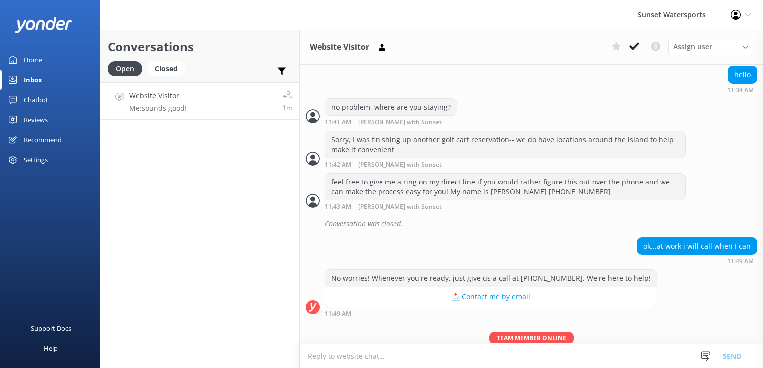
scroll to position [291, 0]
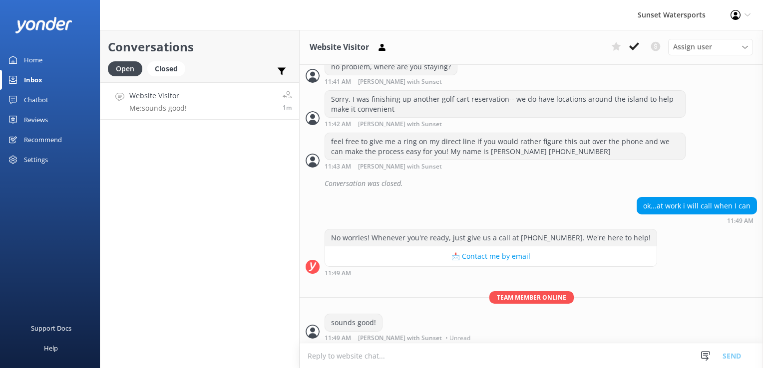
click at [461, 357] on textarea at bounding box center [530, 356] width 463 height 24
type textarea "m"
type textarea "the main office will refer you to an agent- You can reach me at [PHONE_NUMBER] …"
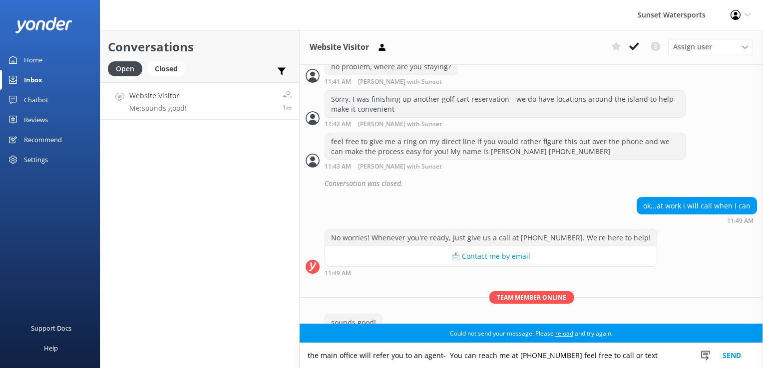
click at [735, 358] on button "Send" at bounding box center [731, 355] width 37 height 25
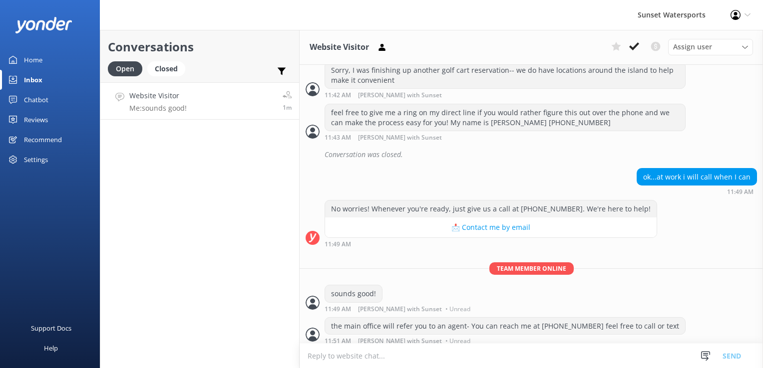
scroll to position [323, 0]
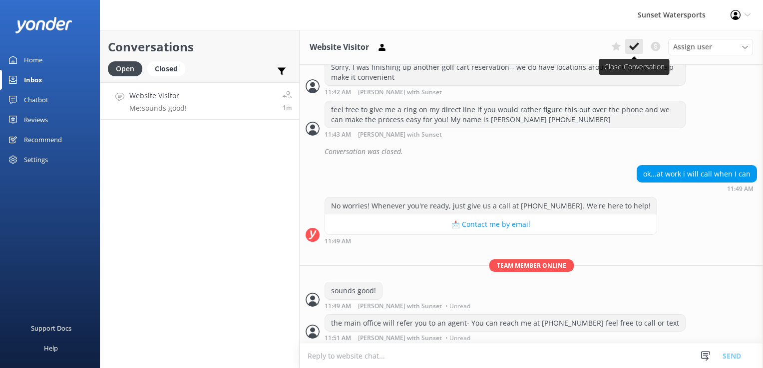
click at [637, 47] on icon at bounding box center [634, 46] width 10 height 10
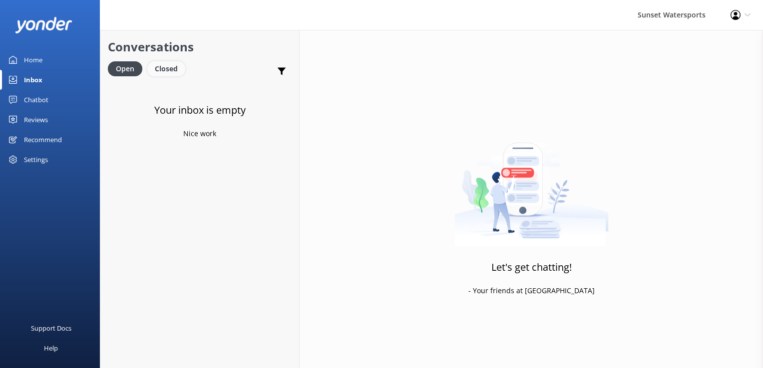
click at [173, 74] on div "Closed" at bounding box center [166, 68] width 38 height 15
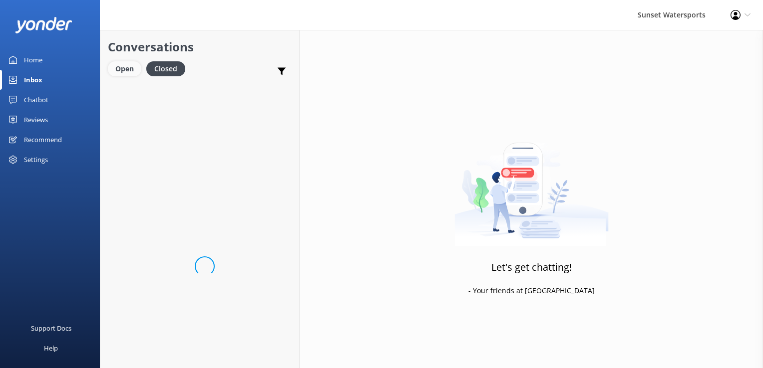
click at [135, 67] on div "Open" at bounding box center [124, 68] width 33 height 15
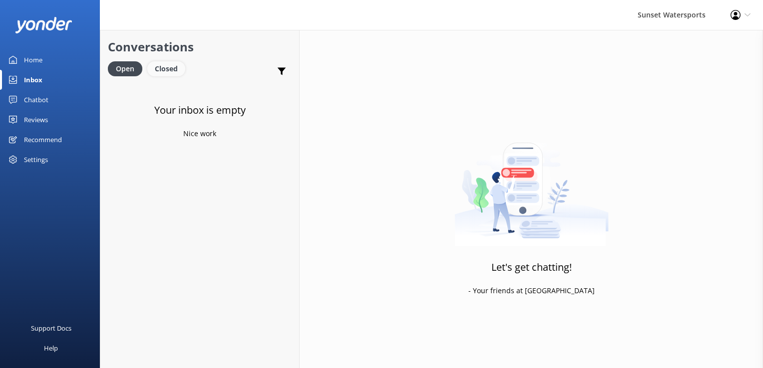
click at [156, 67] on div "Closed" at bounding box center [166, 68] width 38 height 15
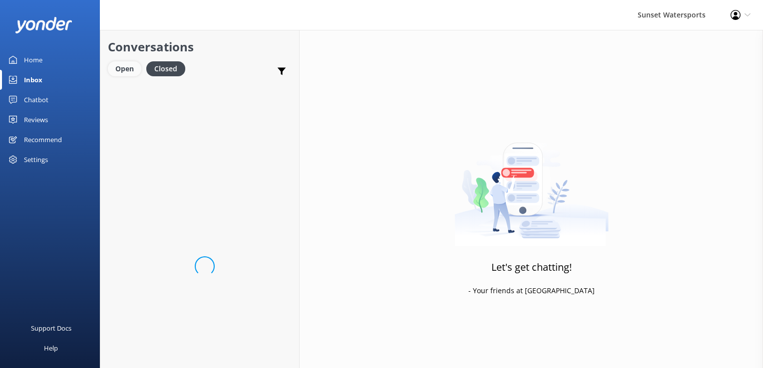
click at [138, 72] on div "Open" at bounding box center [124, 68] width 33 height 15
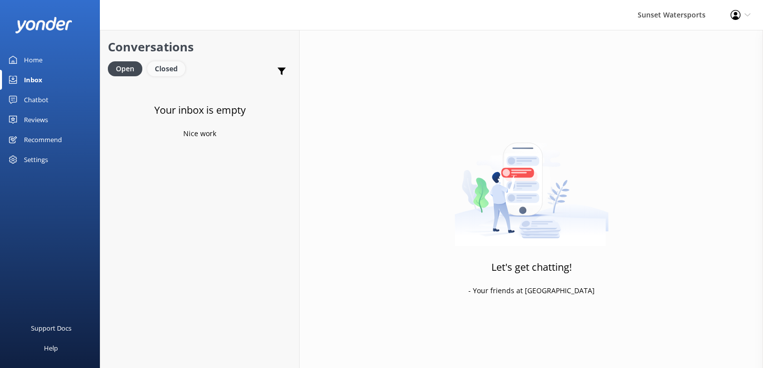
click at [161, 71] on div "Closed" at bounding box center [166, 68] width 38 height 15
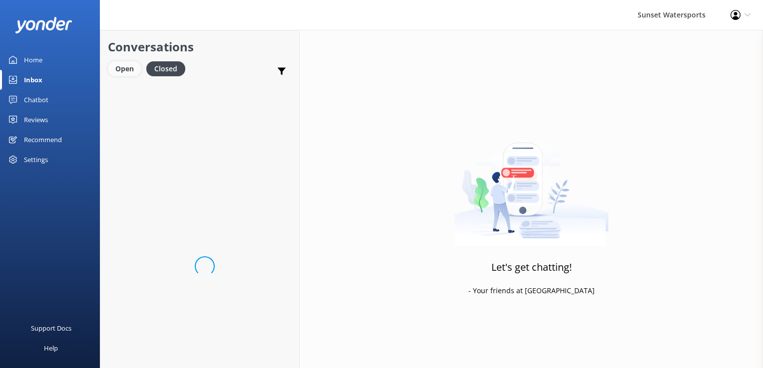
click at [121, 66] on div "Open" at bounding box center [124, 68] width 33 height 15
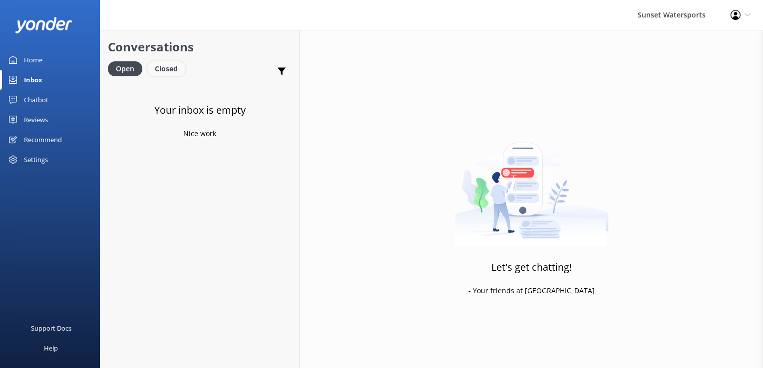
click at [158, 68] on div "Closed" at bounding box center [166, 68] width 38 height 15
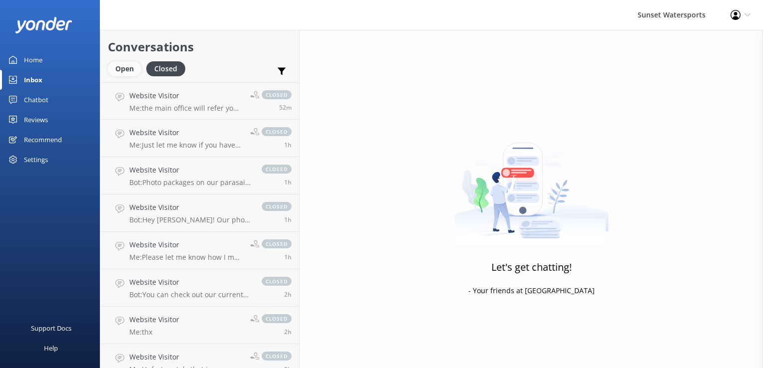
click at [133, 68] on div "Open" at bounding box center [124, 68] width 33 height 15
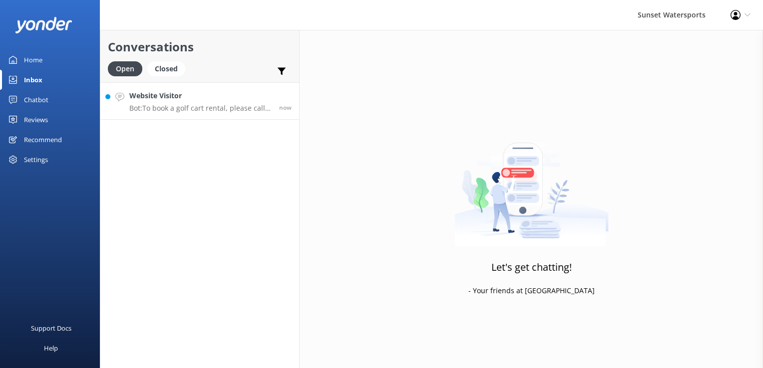
click at [223, 107] on p "Bot: To book a golf cart rental, please call our office at [PHONE_NUMBER]. Rese…" at bounding box center [200, 108] width 142 height 9
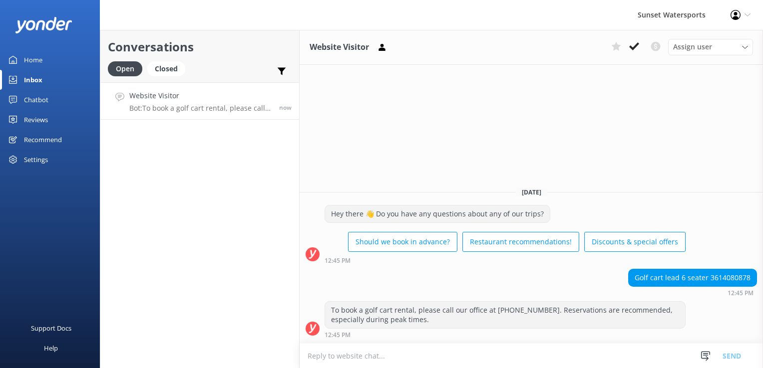
click at [412, 355] on textarea at bounding box center [530, 356] width 463 height 24
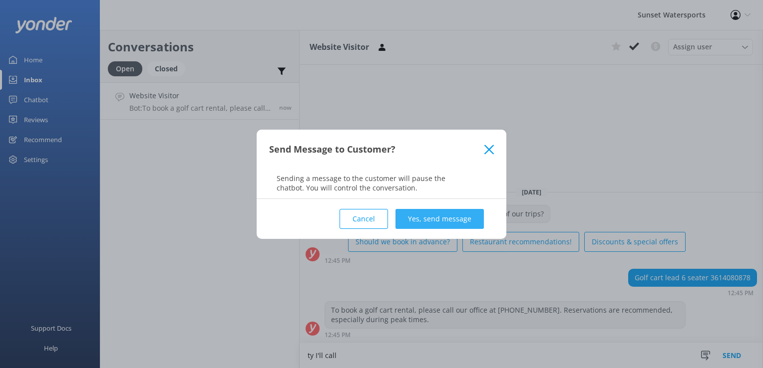
type textarea "ty I'll call"
click at [455, 225] on button "Yes, send message" at bounding box center [439, 219] width 88 height 20
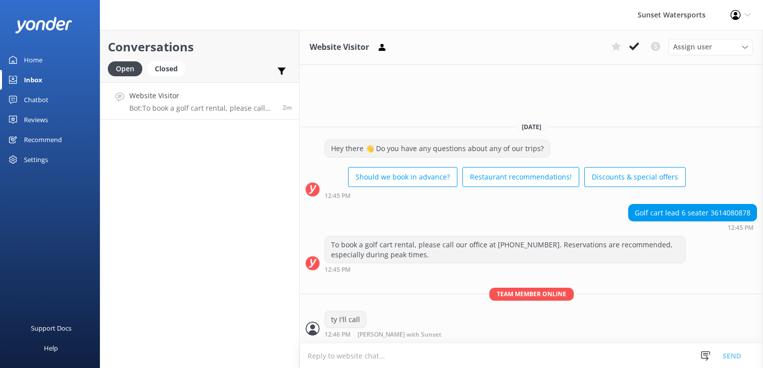
click at [592, 103] on div "Website Visitor Assign user [PERSON_NAME] at [GEOGRAPHIC_DATA][PERSON_NAME] wit…" at bounding box center [530, 199] width 463 height 338
click at [635, 48] on use at bounding box center [634, 46] width 10 height 8
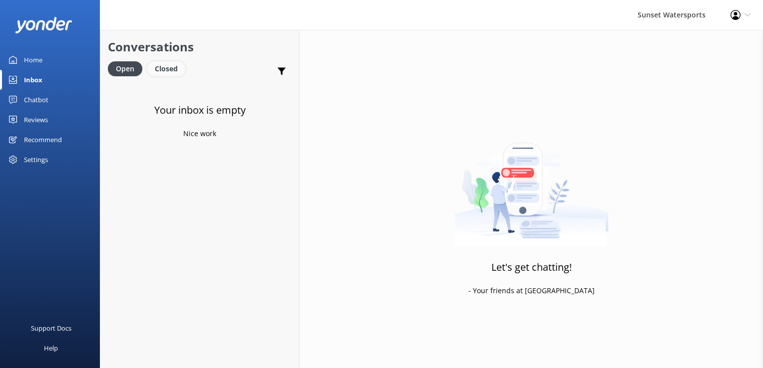
click at [166, 67] on div "Closed" at bounding box center [166, 68] width 38 height 15
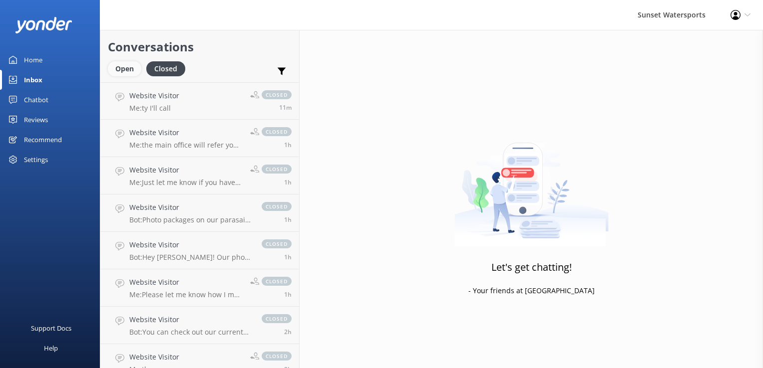
click at [130, 66] on div "Open" at bounding box center [124, 68] width 33 height 15
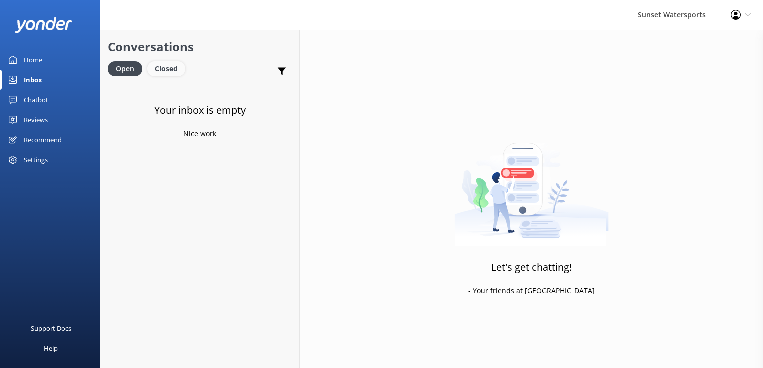
click at [181, 71] on div "Closed" at bounding box center [166, 68] width 38 height 15
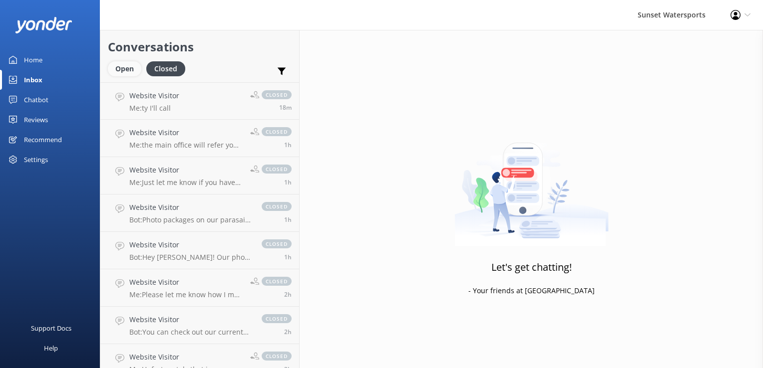
click at [130, 66] on div "Open" at bounding box center [124, 68] width 33 height 15
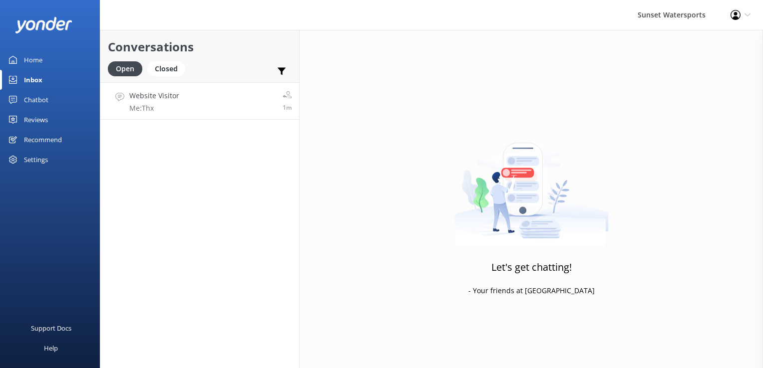
click at [165, 102] on div "Website Visitor Me: Thx" at bounding box center [154, 100] width 50 height 21
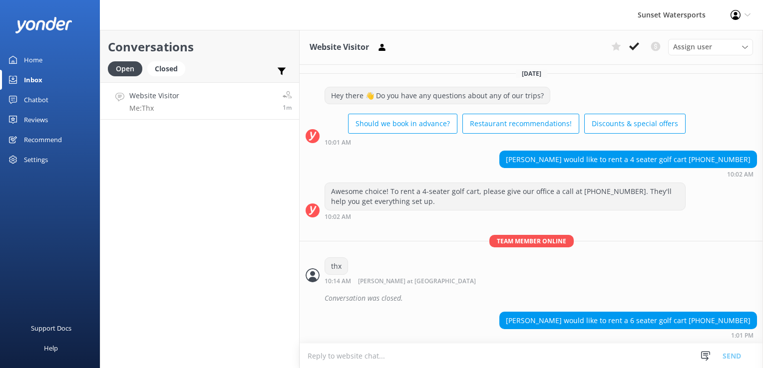
scroll to position [1624, 0]
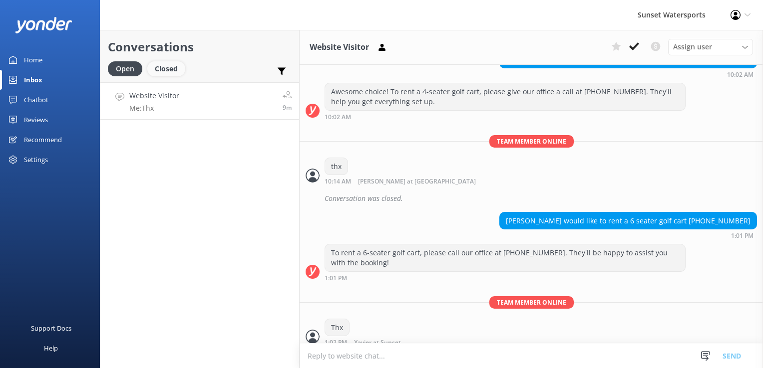
click at [165, 62] on div "Closed" at bounding box center [166, 68] width 38 height 15
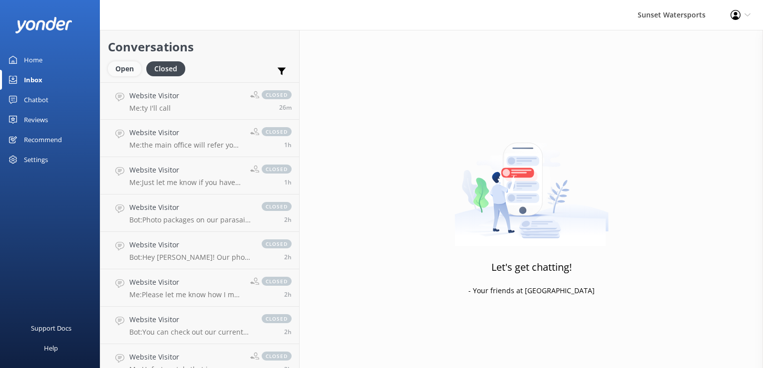
click at [122, 62] on div "Open" at bounding box center [124, 68] width 33 height 15
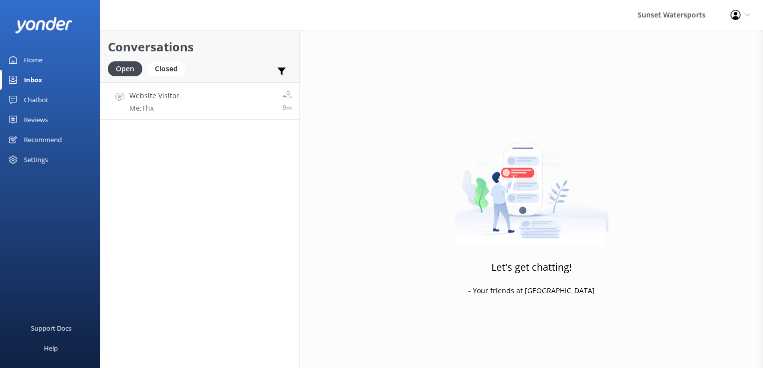
click at [145, 95] on h4 "Website Visitor" at bounding box center [154, 95] width 50 height 11
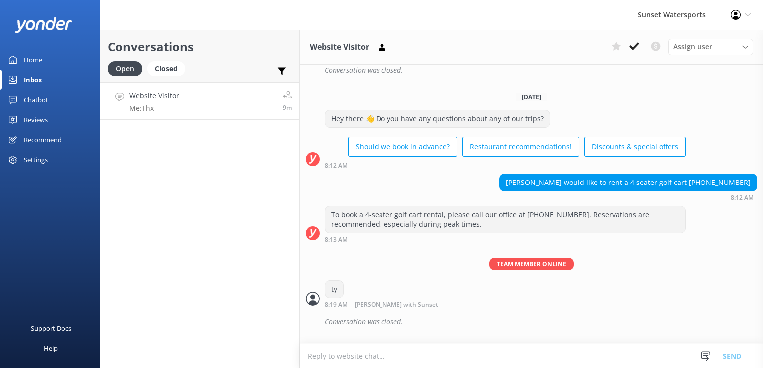
scroll to position [1624, 0]
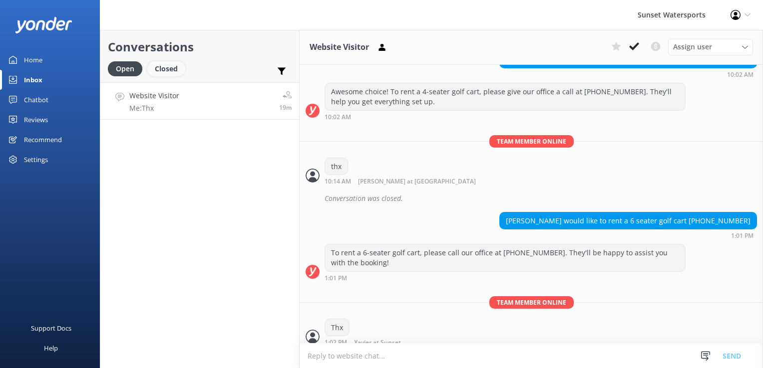
click at [175, 71] on div "Closed" at bounding box center [166, 68] width 38 height 15
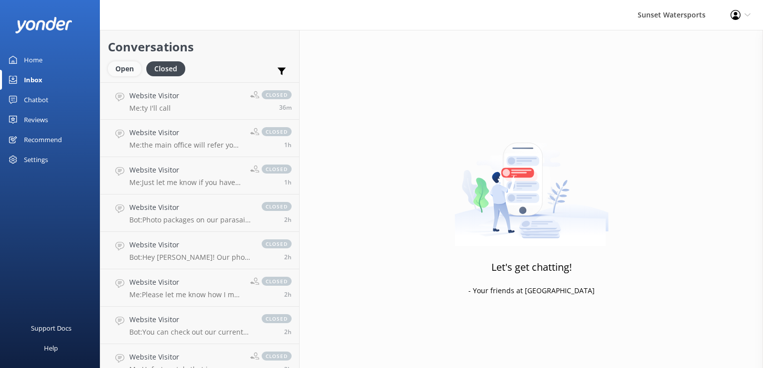
click at [127, 65] on div "Open" at bounding box center [124, 68] width 33 height 15
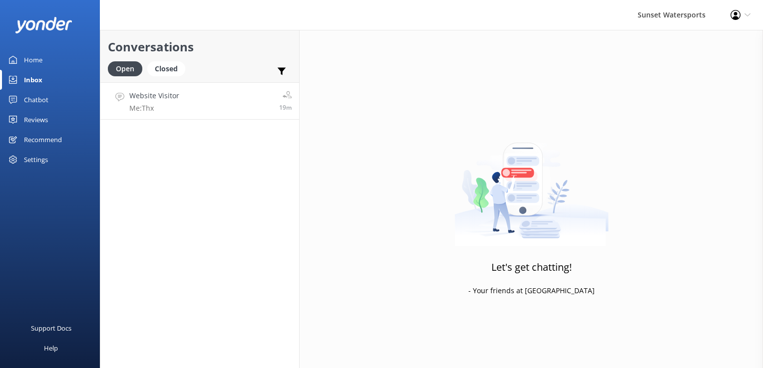
click at [158, 98] on h4 "Website Visitor" at bounding box center [154, 95] width 50 height 11
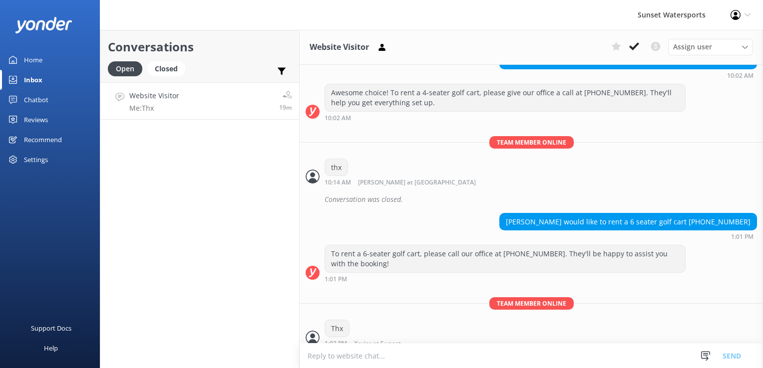
scroll to position [1624, 0]
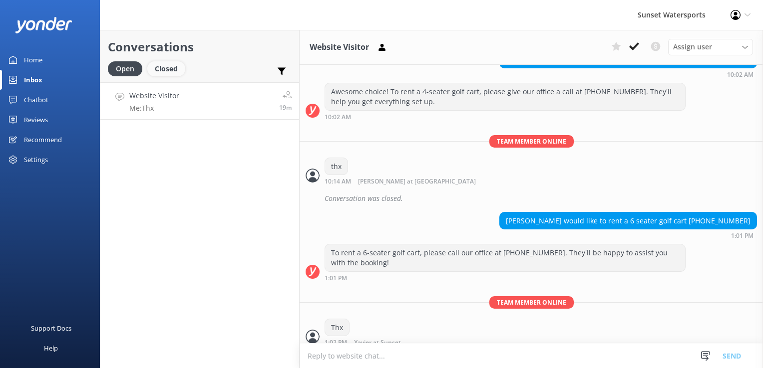
click at [174, 71] on div "Closed" at bounding box center [166, 68] width 38 height 15
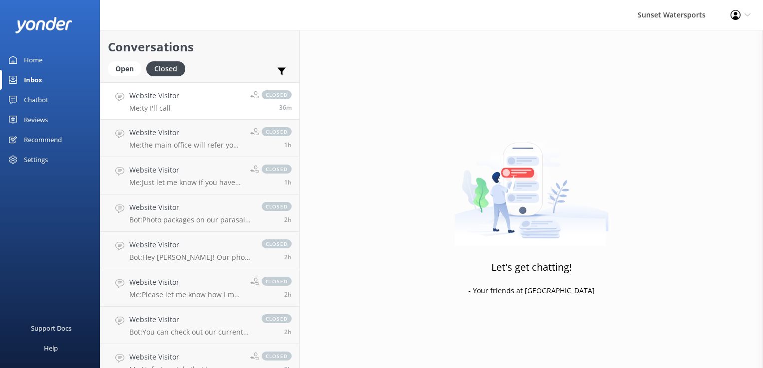
click at [176, 104] on p "Me: ty I'll call" at bounding box center [154, 108] width 50 height 9
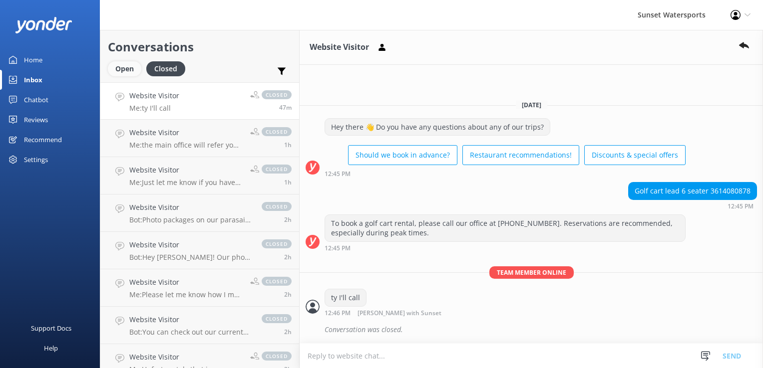
click at [117, 71] on div "Open" at bounding box center [124, 68] width 33 height 15
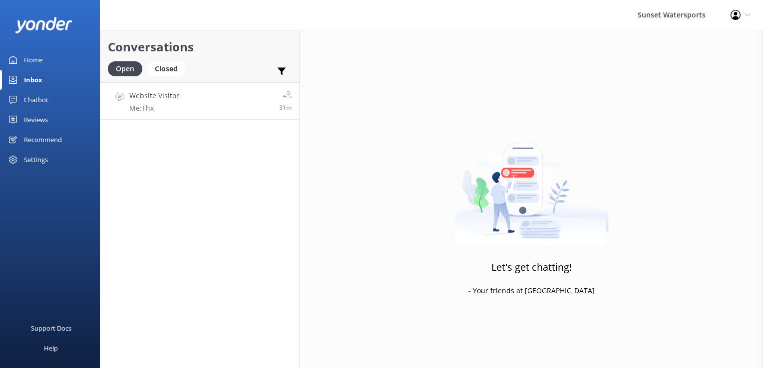
click at [192, 102] on link "Website Visitor Me: Thx 31m" at bounding box center [199, 100] width 199 height 37
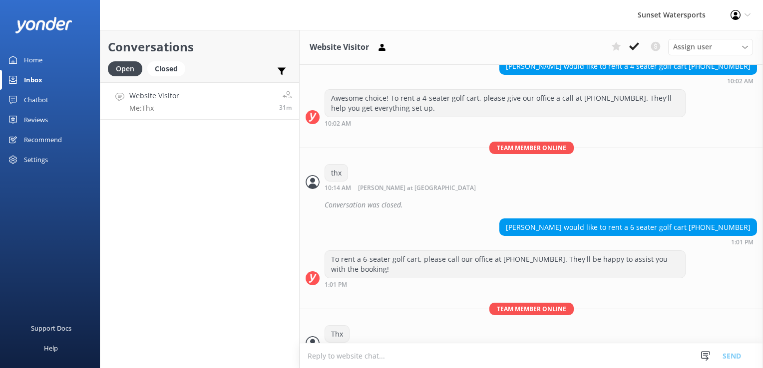
scroll to position [1624, 0]
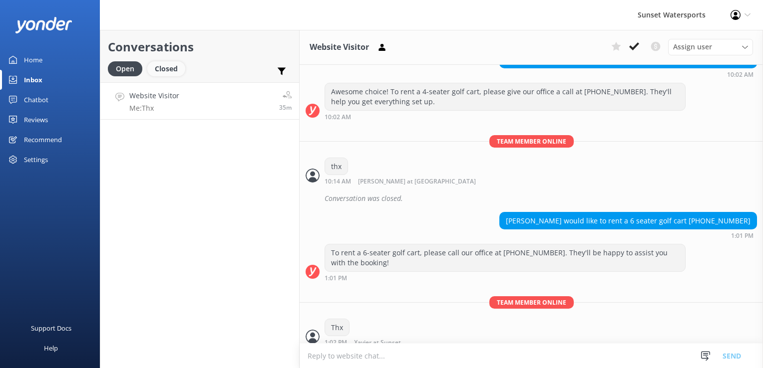
click at [170, 70] on div "Closed" at bounding box center [166, 68] width 38 height 15
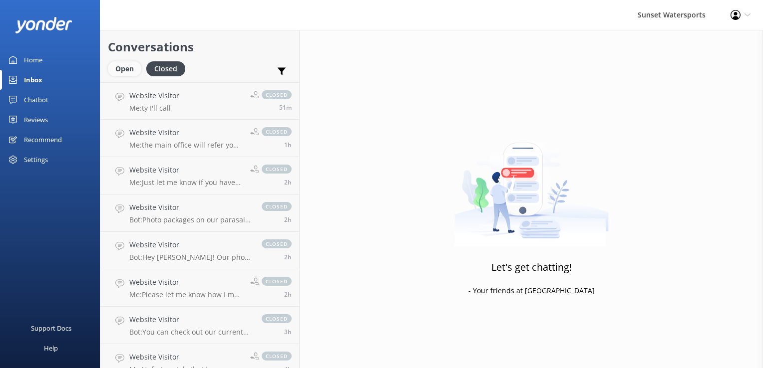
click at [125, 75] on div "Open" at bounding box center [124, 68] width 33 height 15
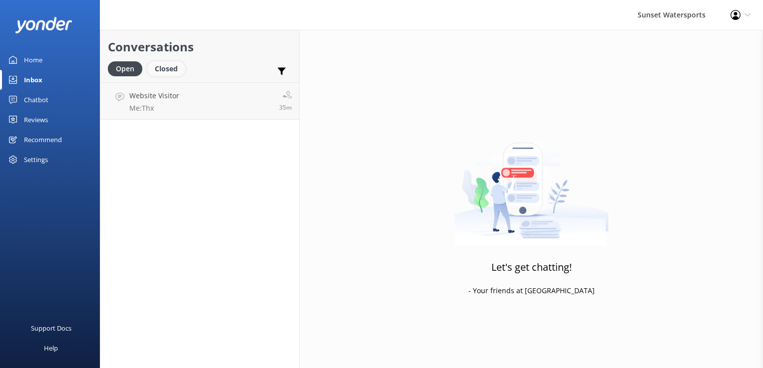
click at [178, 64] on div "Closed" at bounding box center [166, 68] width 38 height 15
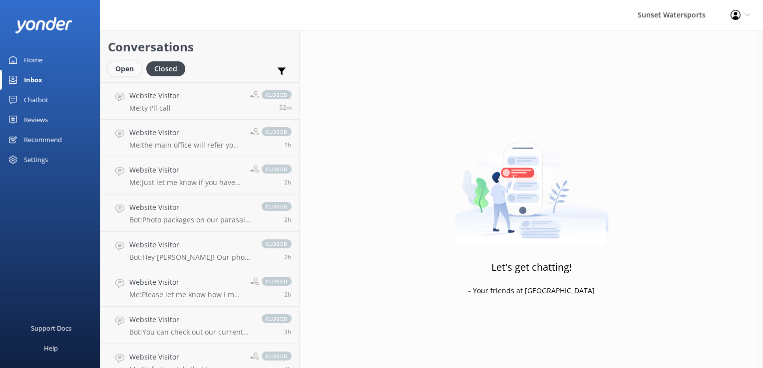
click at [118, 69] on div "Open" at bounding box center [124, 68] width 33 height 15
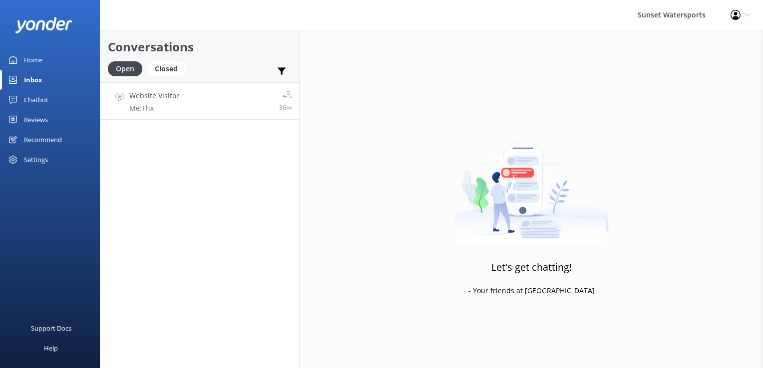
click at [158, 96] on h4 "Website Visitor" at bounding box center [154, 95] width 50 height 11
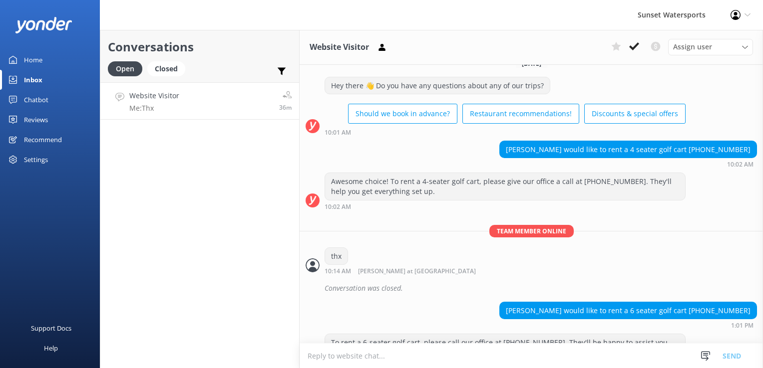
scroll to position [1624, 0]
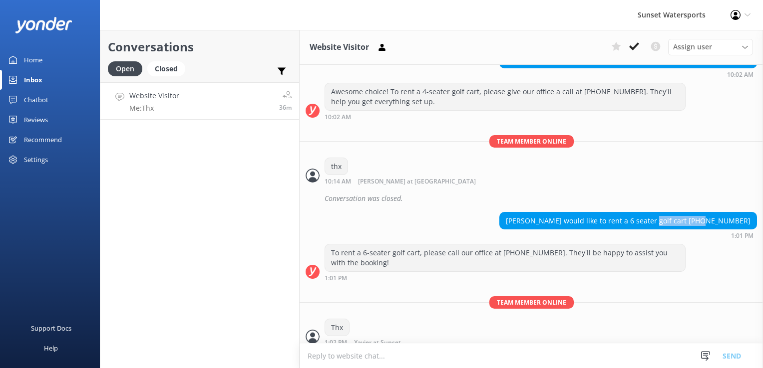
drag, startPoint x: 695, startPoint y: 212, endPoint x: 744, endPoint y: 209, distance: 49.5
click at [744, 213] on div "[PERSON_NAME] would like to rent a 6 seater golf cart [PHONE_NUMBER]" at bounding box center [628, 221] width 257 height 17
drag, startPoint x: 744, startPoint y: 209, endPoint x: 682, endPoint y: 177, distance: 69.6
click at [682, 177] on div "thx 10:14 AM [PERSON_NAME] at [GEOGRAPHIC_DATA] Read" at bounding box center [530, 171] width 463 height 27
drag, startPoint x: 682, startPoint y: 177, endPoint x: 741, endPoint y: 219, distance: 72.0
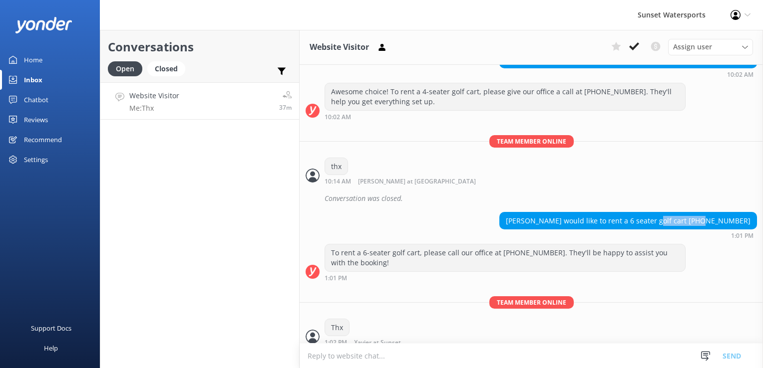
click at [741, 219] on div "[PERSON_NAME] would like to rent a 6 seater golf cart [PHONE_NUMBER]" at bounding box center [628, 221] width 257 height 17
copy div "[PHONE_NUMBER]"
click at [167, 70] on div "Closed" at bounding box center [166, 68] width 38 height 15
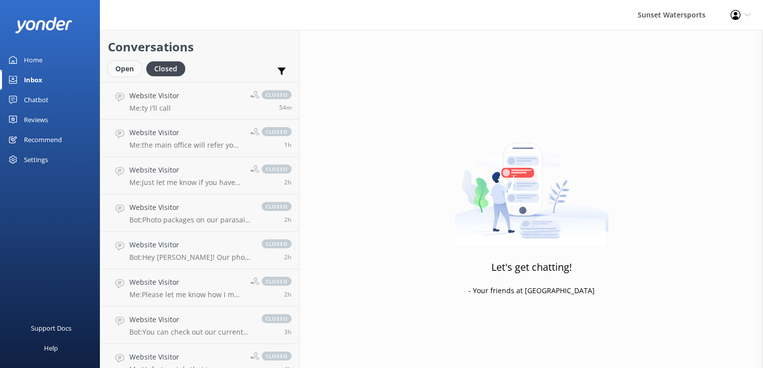
click at [128, 69] on div "Open" at bounding box center [124, 68] width 33 height 15
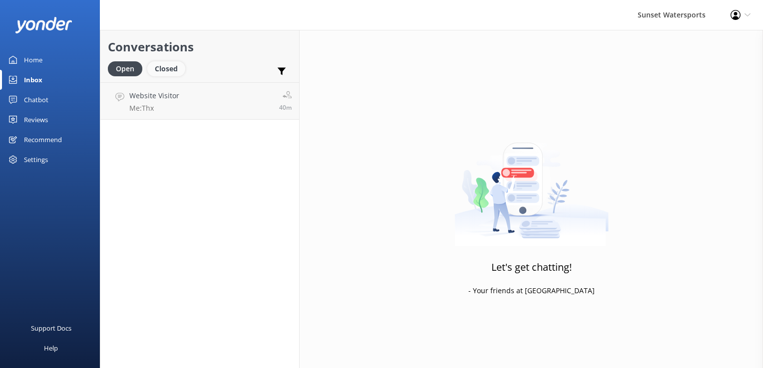
click at [169, 69] on div "Closed" at bounding box center [166, 68] width 38 height 15
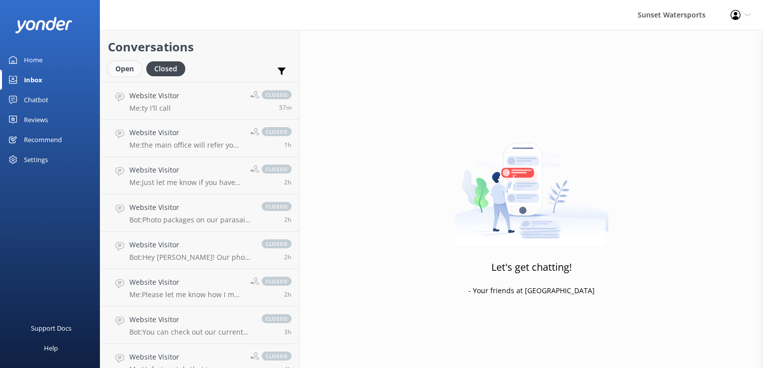
click at [124, 63] on div "Open" at bounding box center [124, 68] width 33 height 15
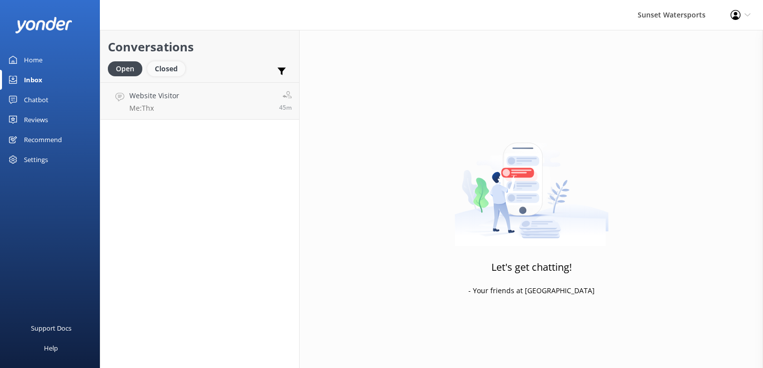
click at [159, 68] on div "Closed" at bounding box center [166, 68] width 38 height 15
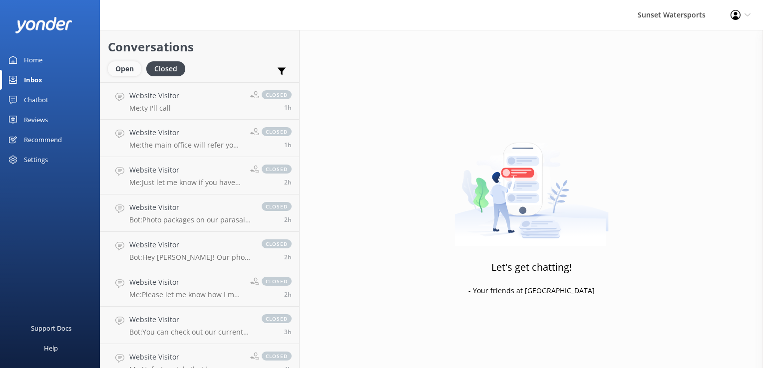
click at [124, 73] on div "Open" at bounding box center [124, 68] width 33 height 15
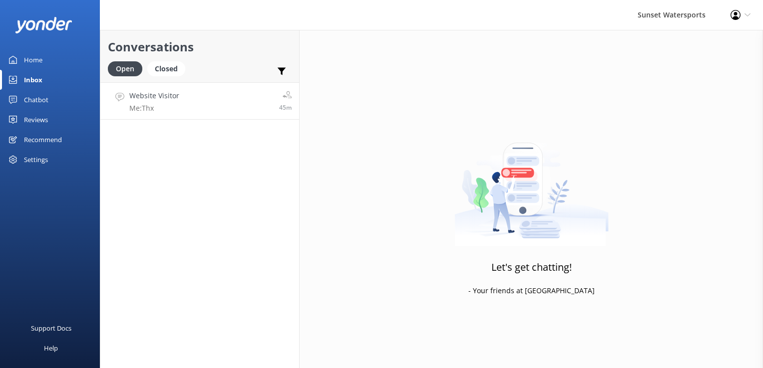
click at [155, 109] on p "Me: Thx" at bounding box center [154, 108] width 50 height 9
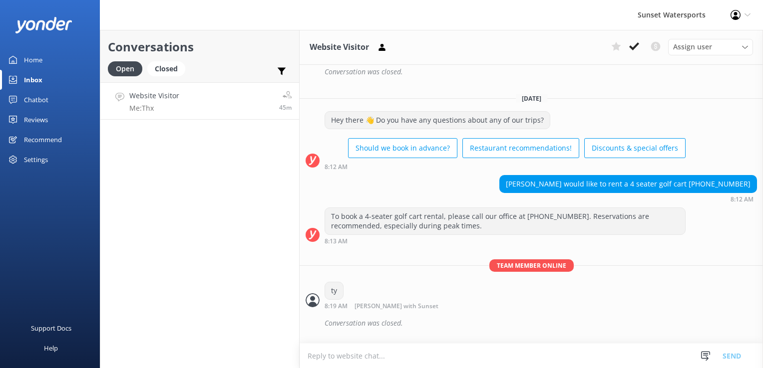
scroll to position [1624, 0]
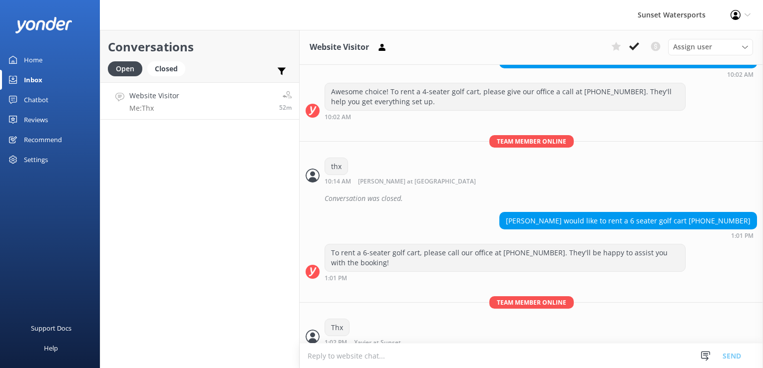
click at [735, 11] on icon at bounding box center [735, 15] width 10 height 10
click at [693, 67] on link "Logout" at bounding box center [713, 68] width 100 height 25
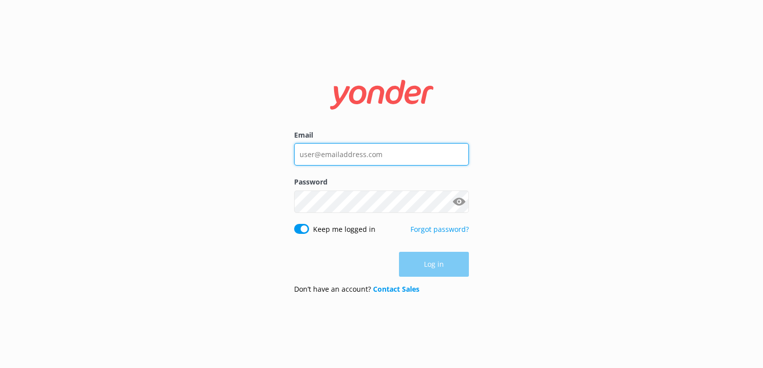
type input "[PERSON_NAME][EMAIL_ADDRESS][DOMAIN_NAME]"
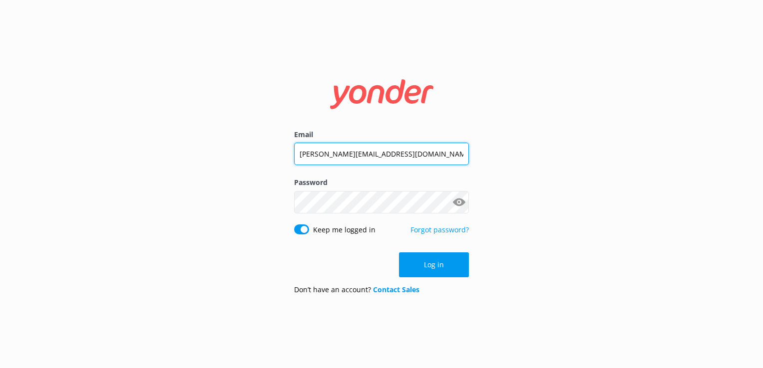
click at [441, 154] on input "[PERSON_NAME][EMAIL_ADDRESS][DOMAIN_NAME]" at bounding box center [381, 154] width 175 height 22
click at [655, 58] on div "Email [PERSON_NAME][EMAIL_ADDRESS][DOMAIN_NAME] Password Show password Keep me …" at bounding box center [381, 184] width 763 height 368
